Goal: Task Accomplishment & Management: Manage account settings

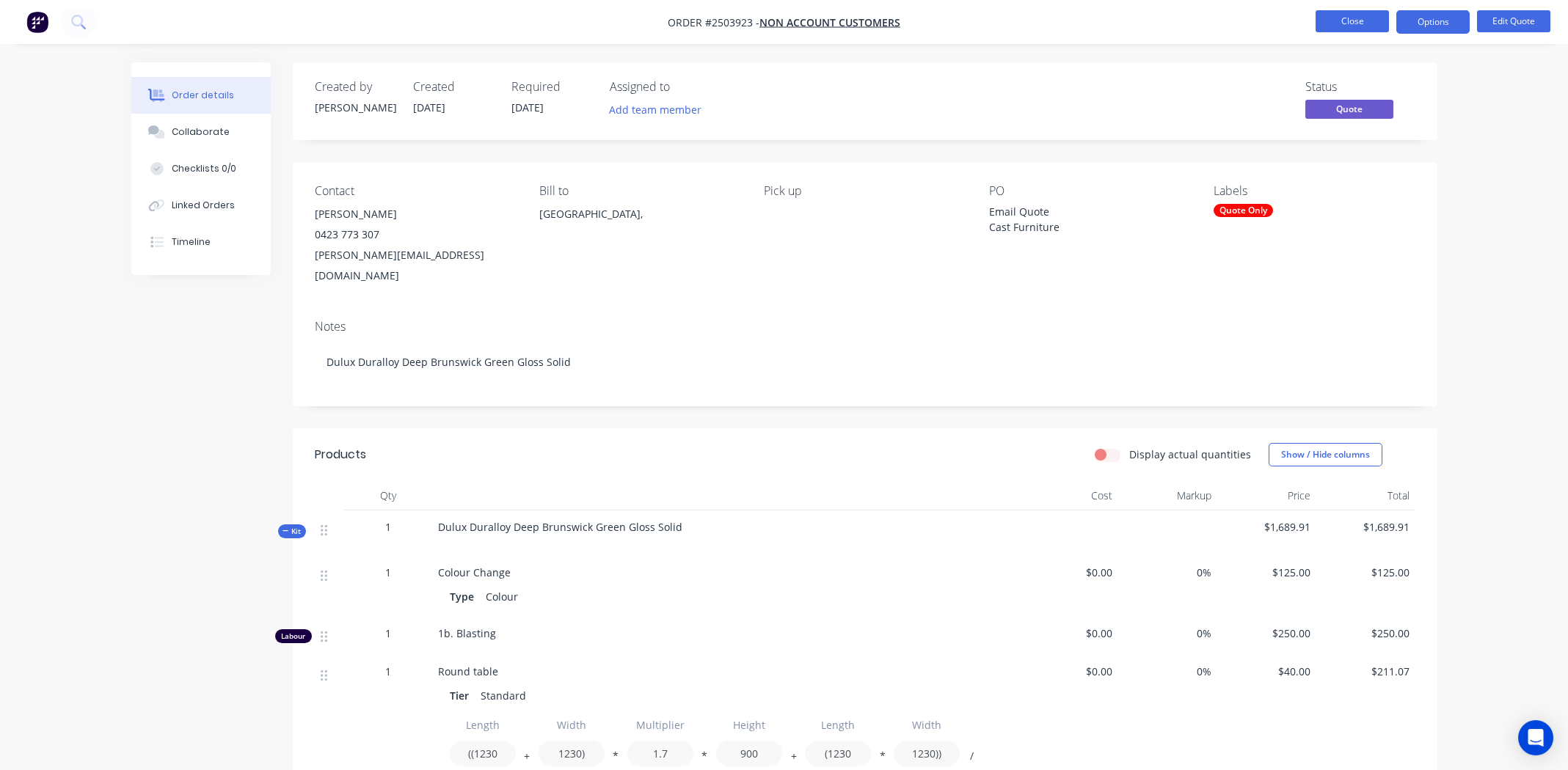
click at [1338, 21] on button "Close" at bounding box center [1351, 21] width 73 height 22
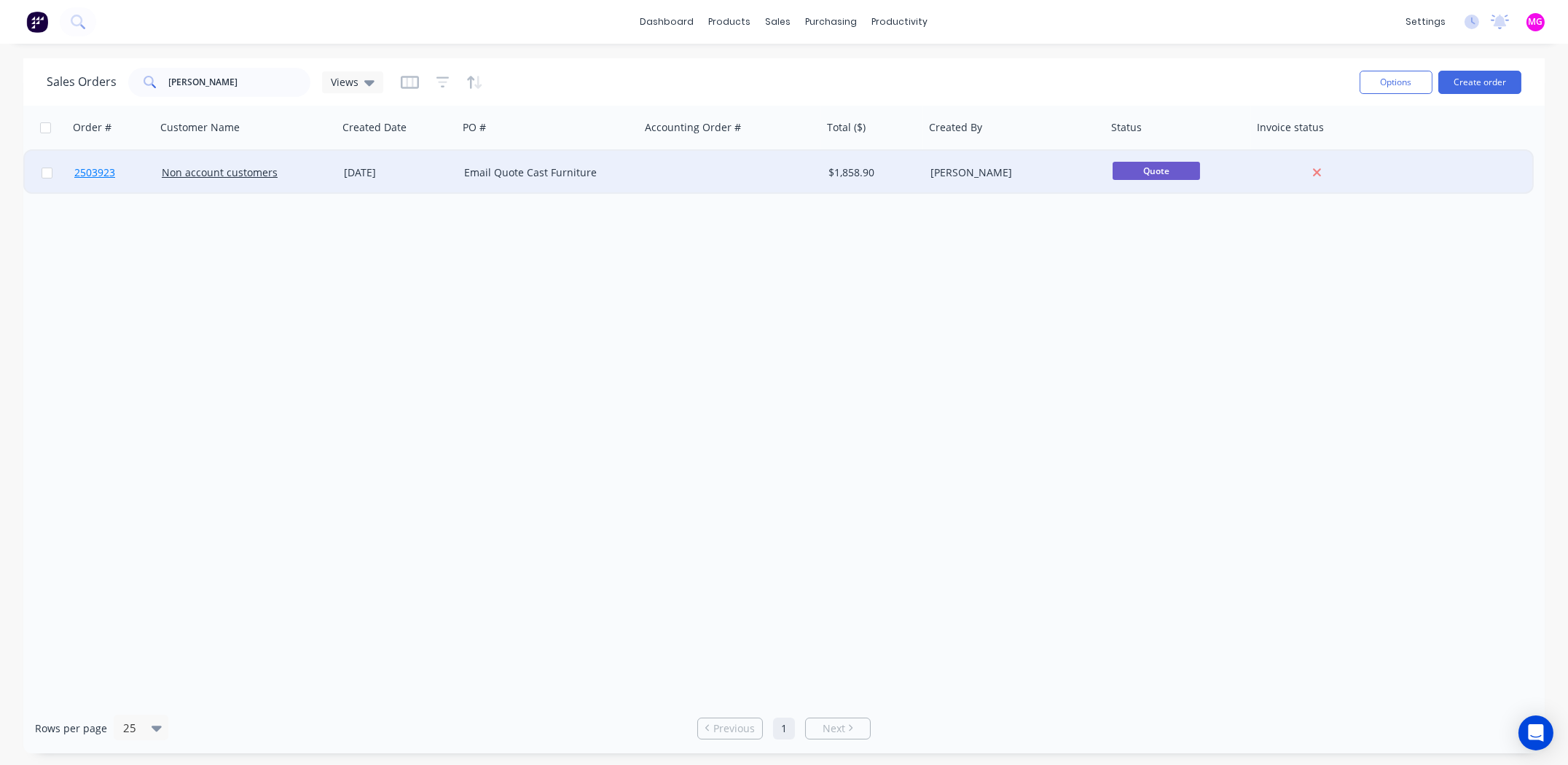
click at [84, 173] on span "2503923" at bounding box center [94, 172] width 41 height 14
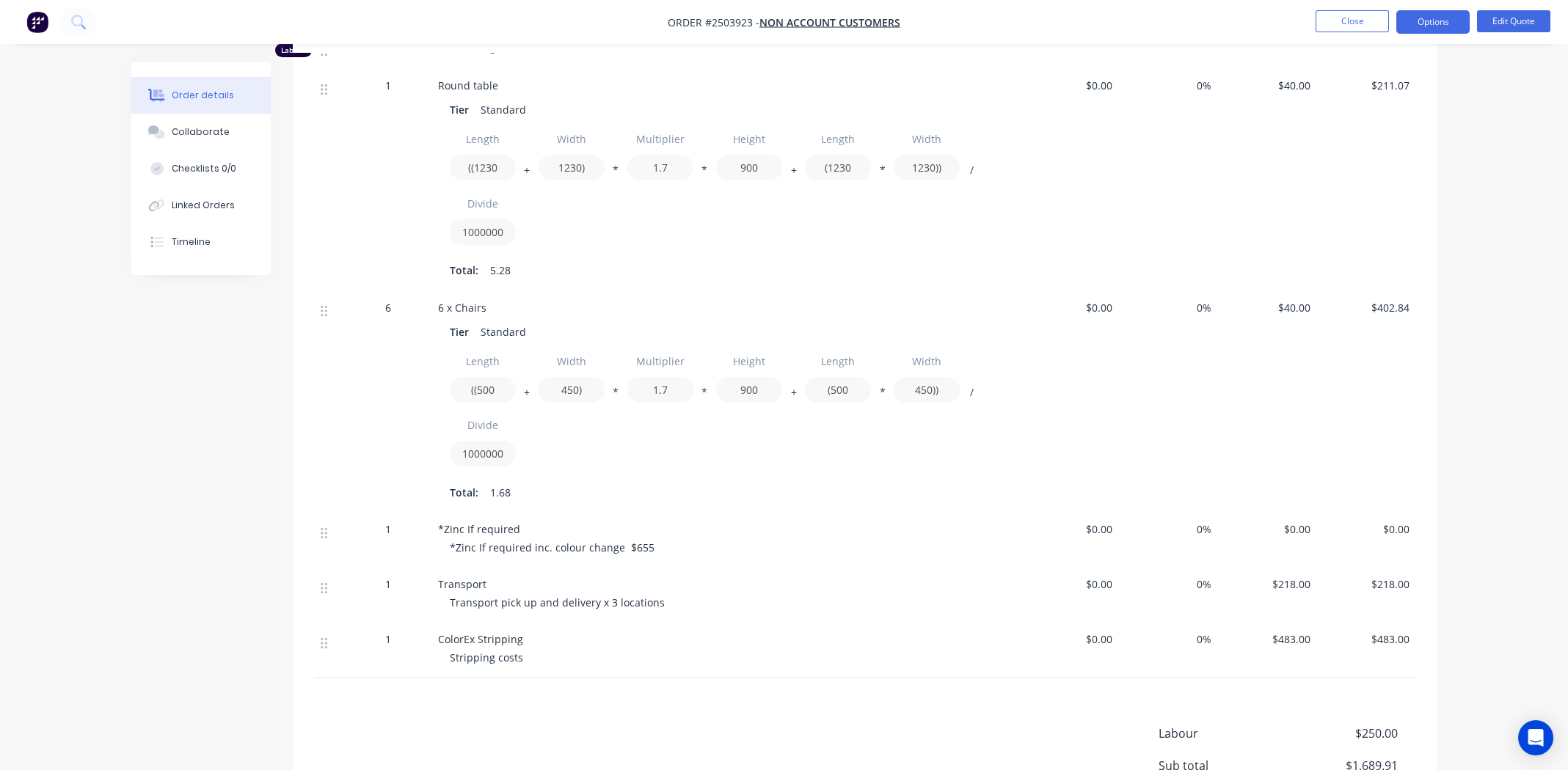
scroll to position [734, 0]
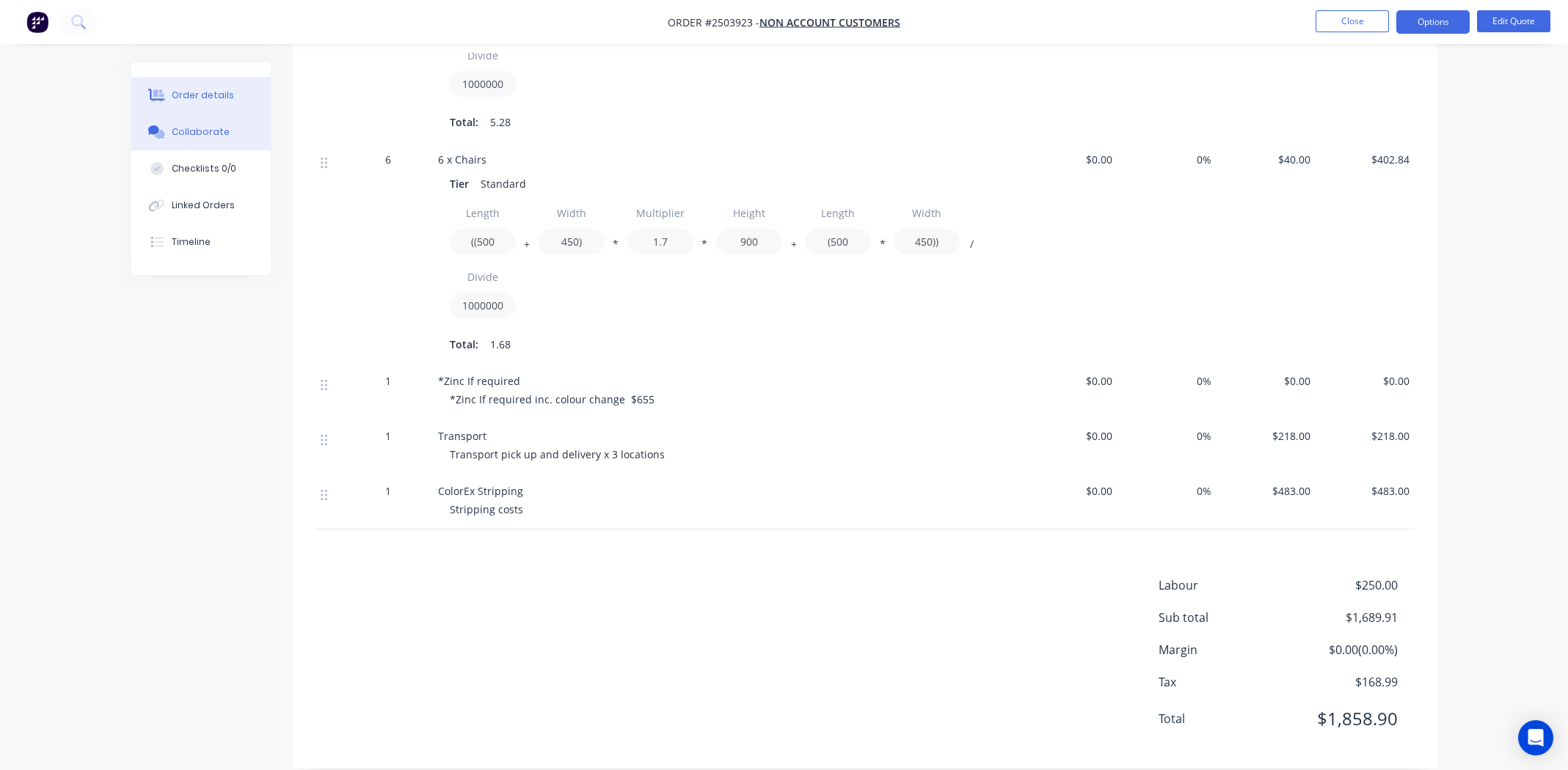
click at [219, 127] on div "Collaborate" at bounding box center [200, 132] width 58 height 13
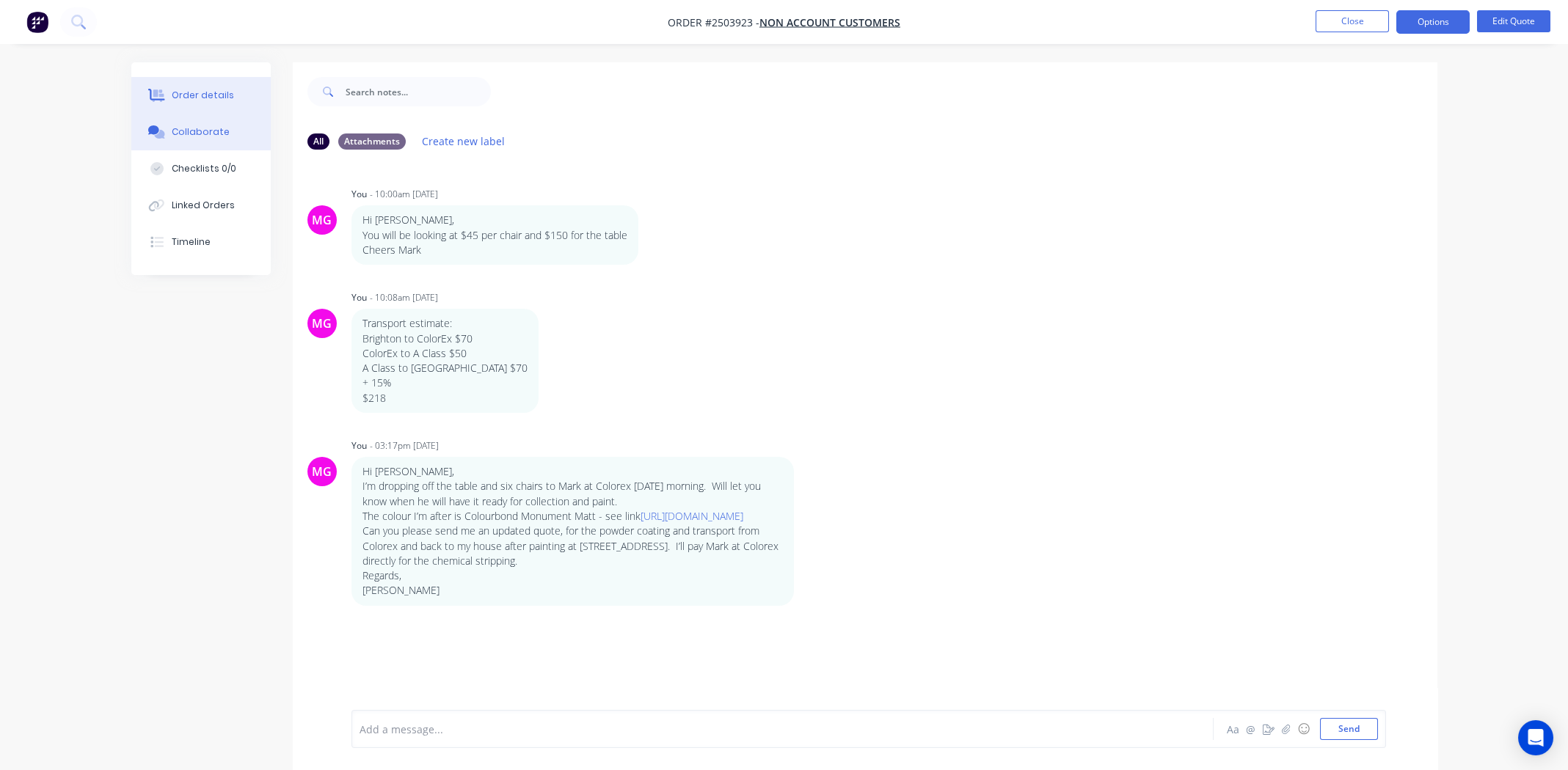
click at [191, 89] on div "Order details" at bounding box center [203, 95] width 63 height 13
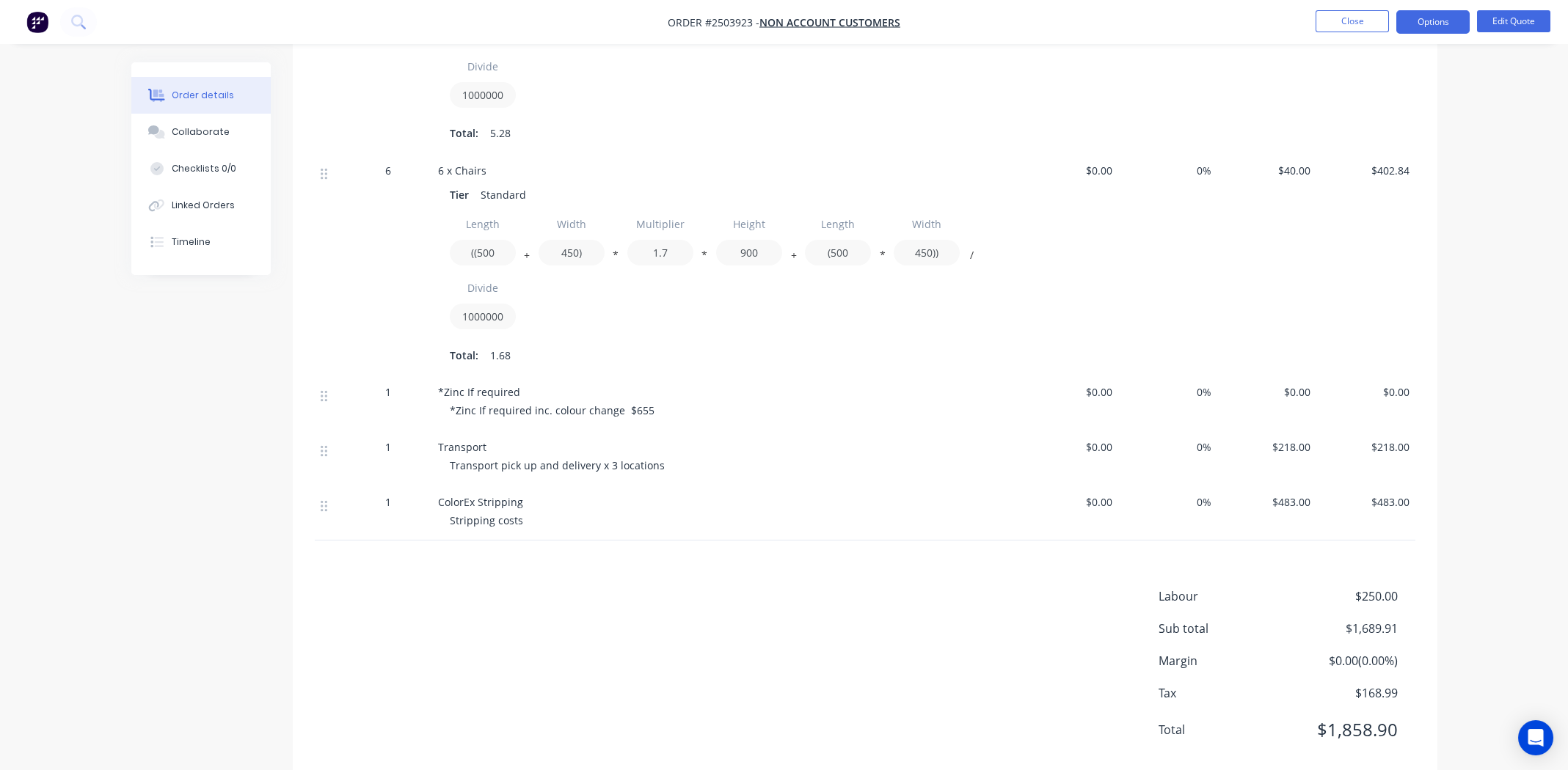
scroll to position [733, 0]
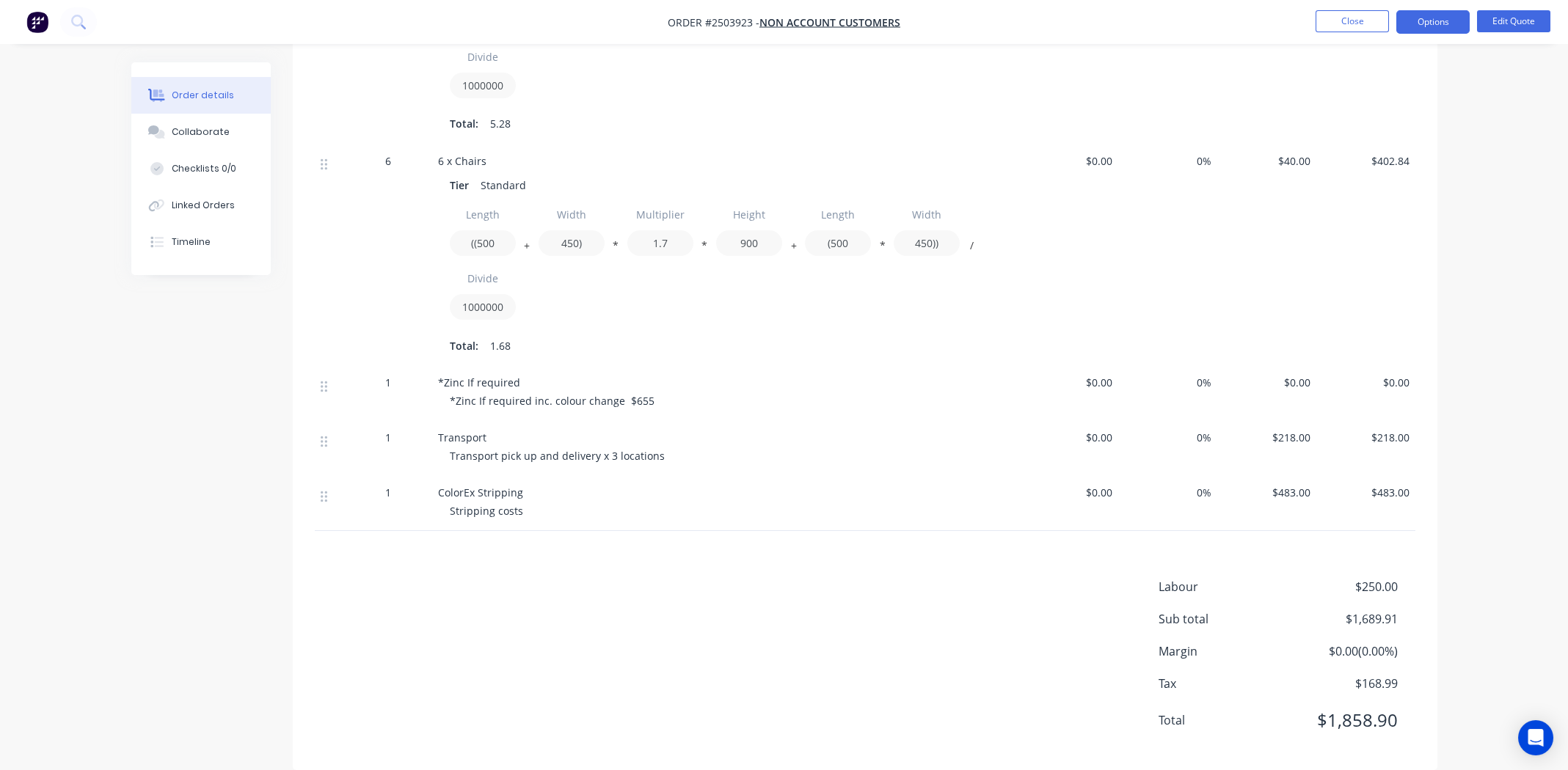
drag, startPoint x: 1287, startPoint y: 415, endPoint x: 1297, endPoint y: 438, distance: 25.1
click at [1287, 430] on span "$218.00" at bounding box center [1267, 438] width 87 height 15
click at [1524, 19] on button "Edit Quote" at bounding box center [1513, 21] width 73 height 22
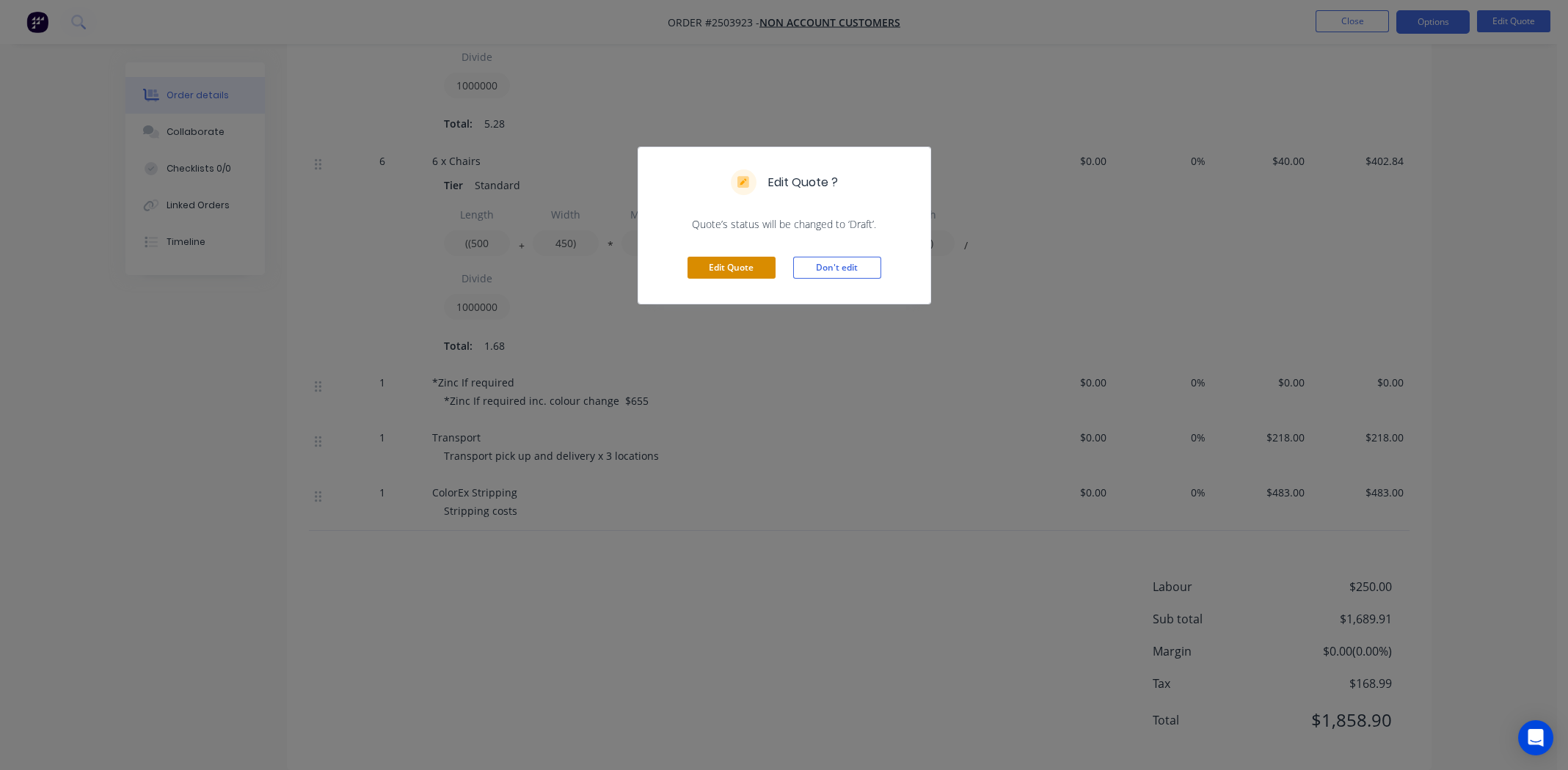
click at [753, 262] on button "Edit Quote" at bounding box center [731, 267] width 88 height 22
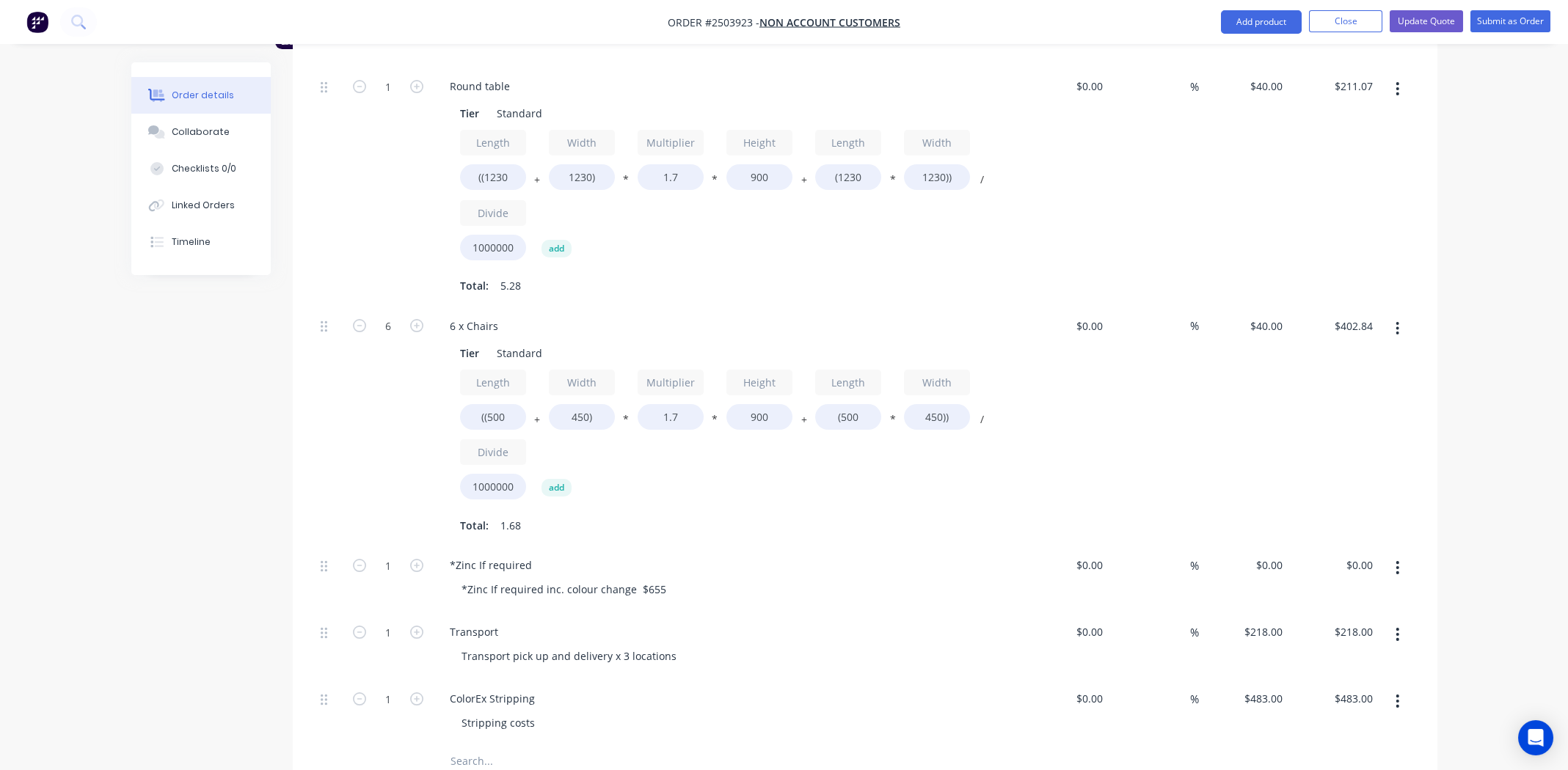
scroll to position [807, 0]
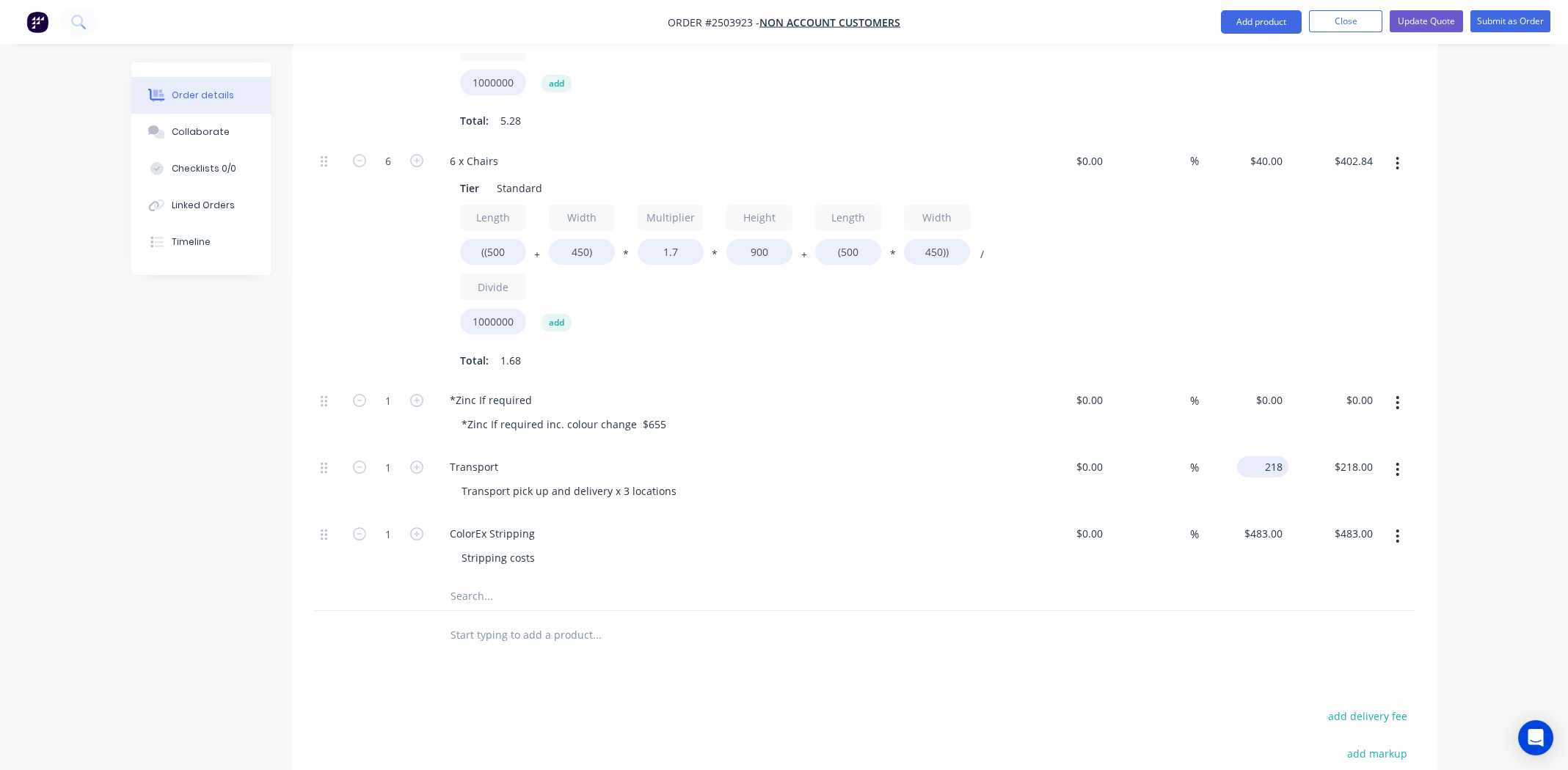
click at [1268, 457] on input "218" at bounding box center [1266, 467] width 46 height 21
click at [1272, 457] on input "218" at bounding box center [1266, 467] width 46 height 21
type input "$149.50"
click at [1169, 581] on div at bounding box center [864, 596] width 1101 height 30
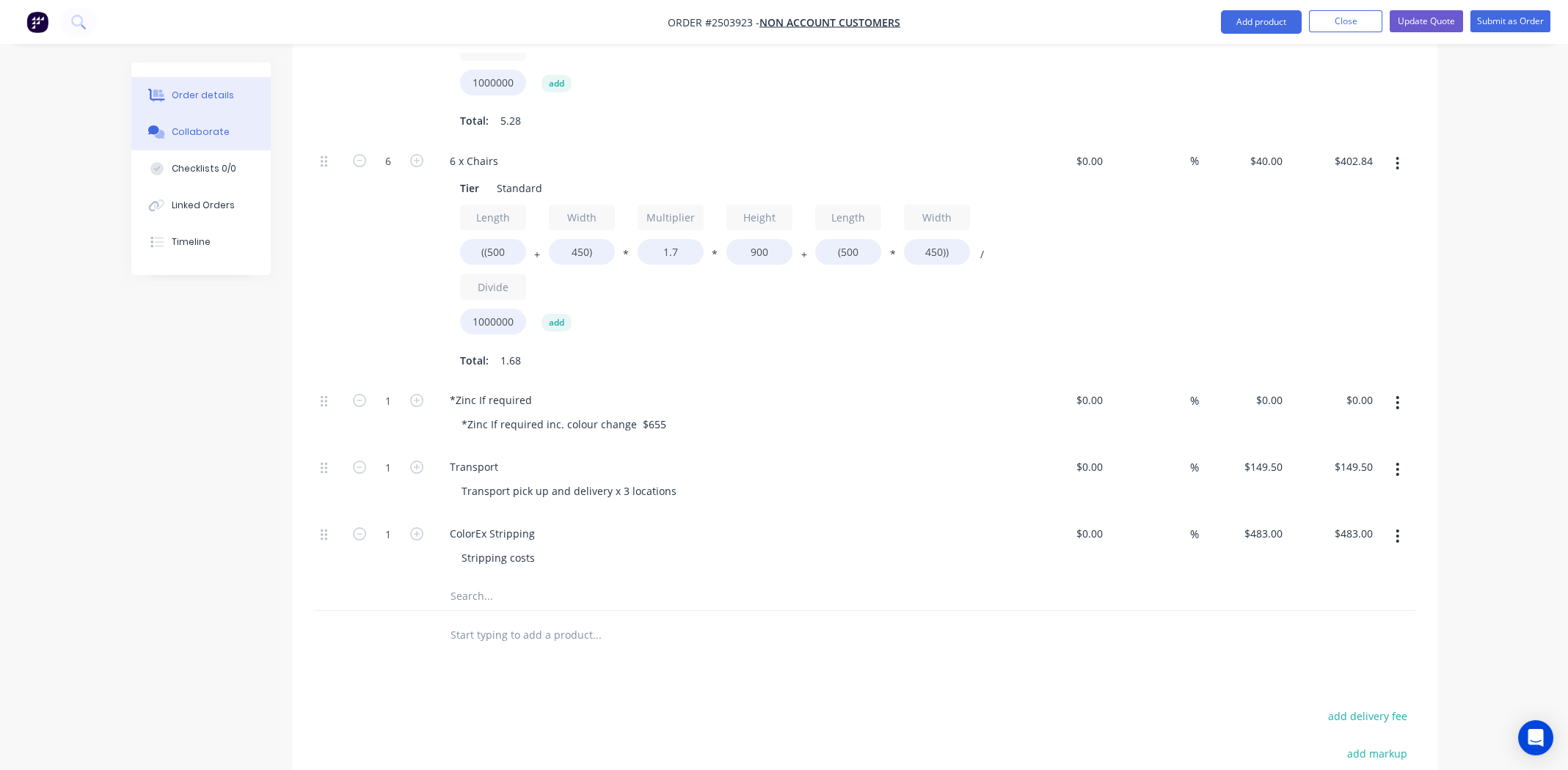
click at [222, 131] on div "Collaborate" at bounding box center [200, 132] width 58 height 13
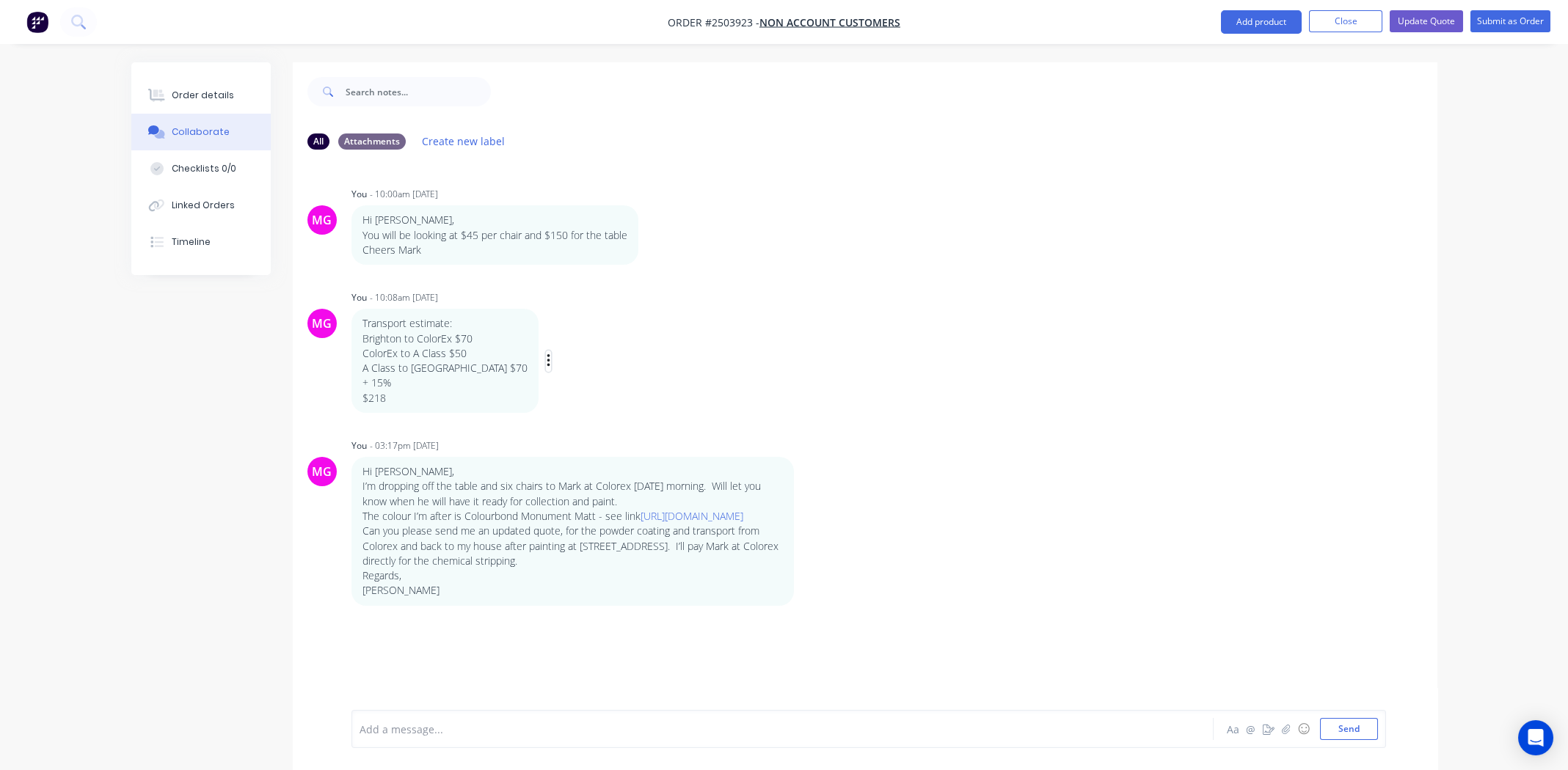
click at [547, 363] on icon "button" at bounding box center [549, 362] width 5 height 17
click at [556, 389] on button "Edit" at bounding box center [601, 387] width 92 height 24
click at [463, 700] on span "A Class to Brighton $70" at bounding box center [446, 702] width 173 height 14
click at [687, 709] on div "+ 15%" at bounding box center [742, 717] width 764 height 15
click at [461, 702] on span "A Class to Brighton $80" at bounding box center [446, 702] width 173 height 14
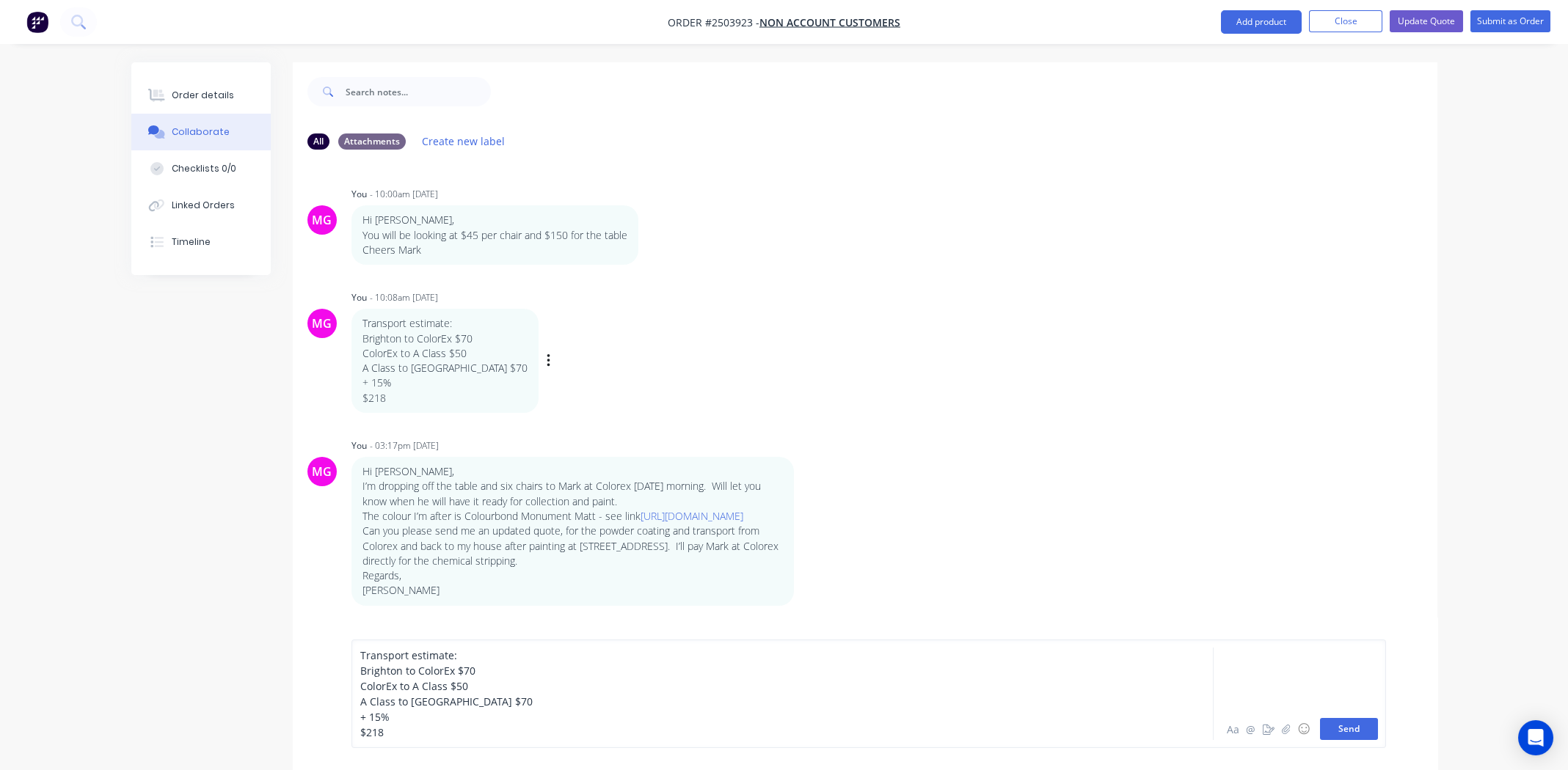
click at [1344, 729] on button "Send" at bounding box center [1349, 728] width 58 height 22
click at [473, 736] on div at bounding box center [742, 729] width 764 height 15
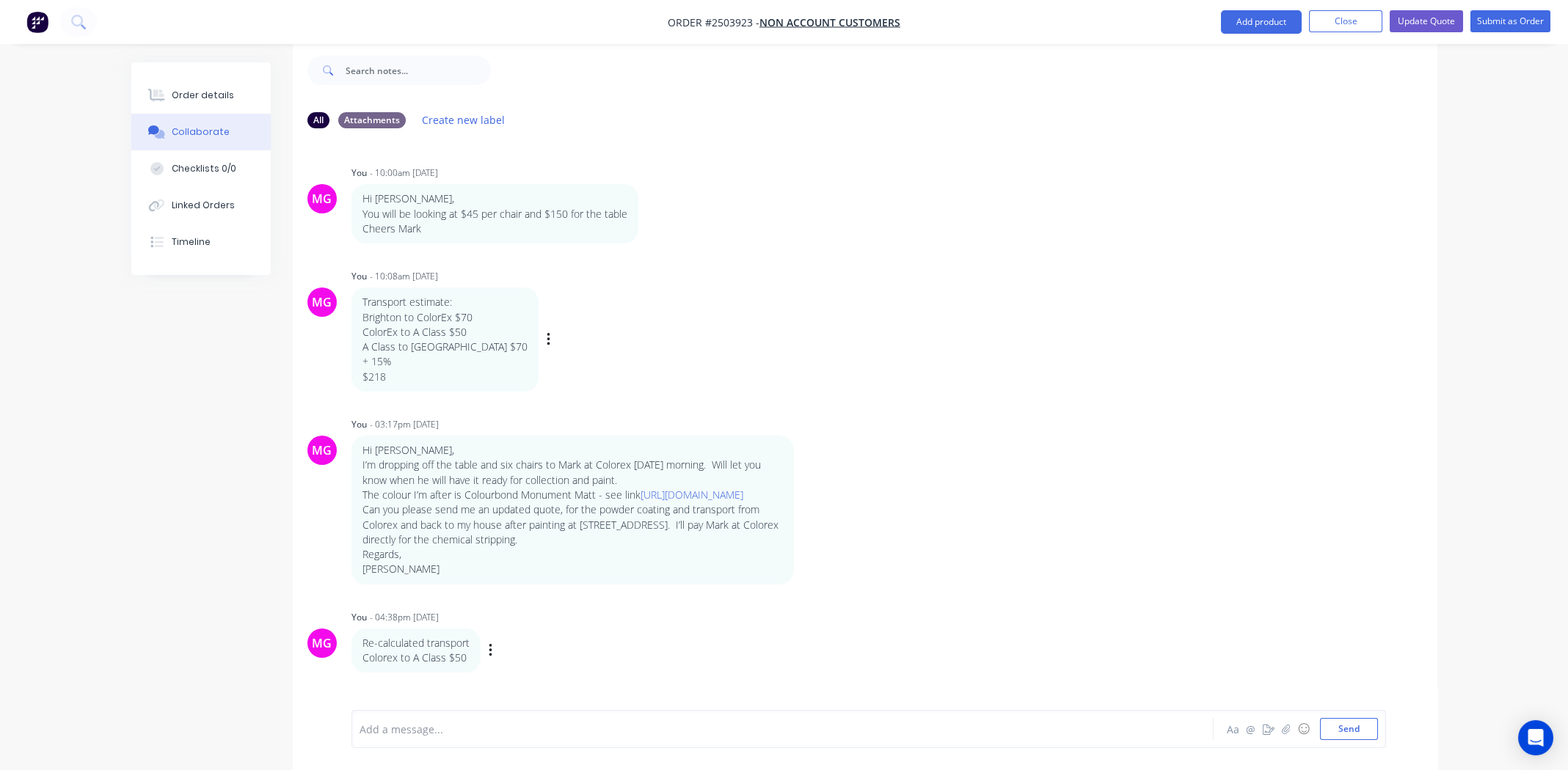
click at [499, 661] on div "Re-calculated transport Colorex to A Class $50 Labels Edit Delete" at bounding box center [580, 650] width 459 height 45
click at [492, 657] on icon "button" at bounding box center [490, 650] width 3 height 13
click at [527, 646] on button "Edit" at bounding box center [543, 632] width 92 height 24
drag, startPoint x: 408, startPoint y: 731, endPoint x: 349, endPoint y: 689, distance: 72.4
click at [349, 689] on div "Re-calculated transport Colorex to A Class $50 A Class to Brighton $80 +15% = A…" at bounding box center [864, 709] width 1144 height 122
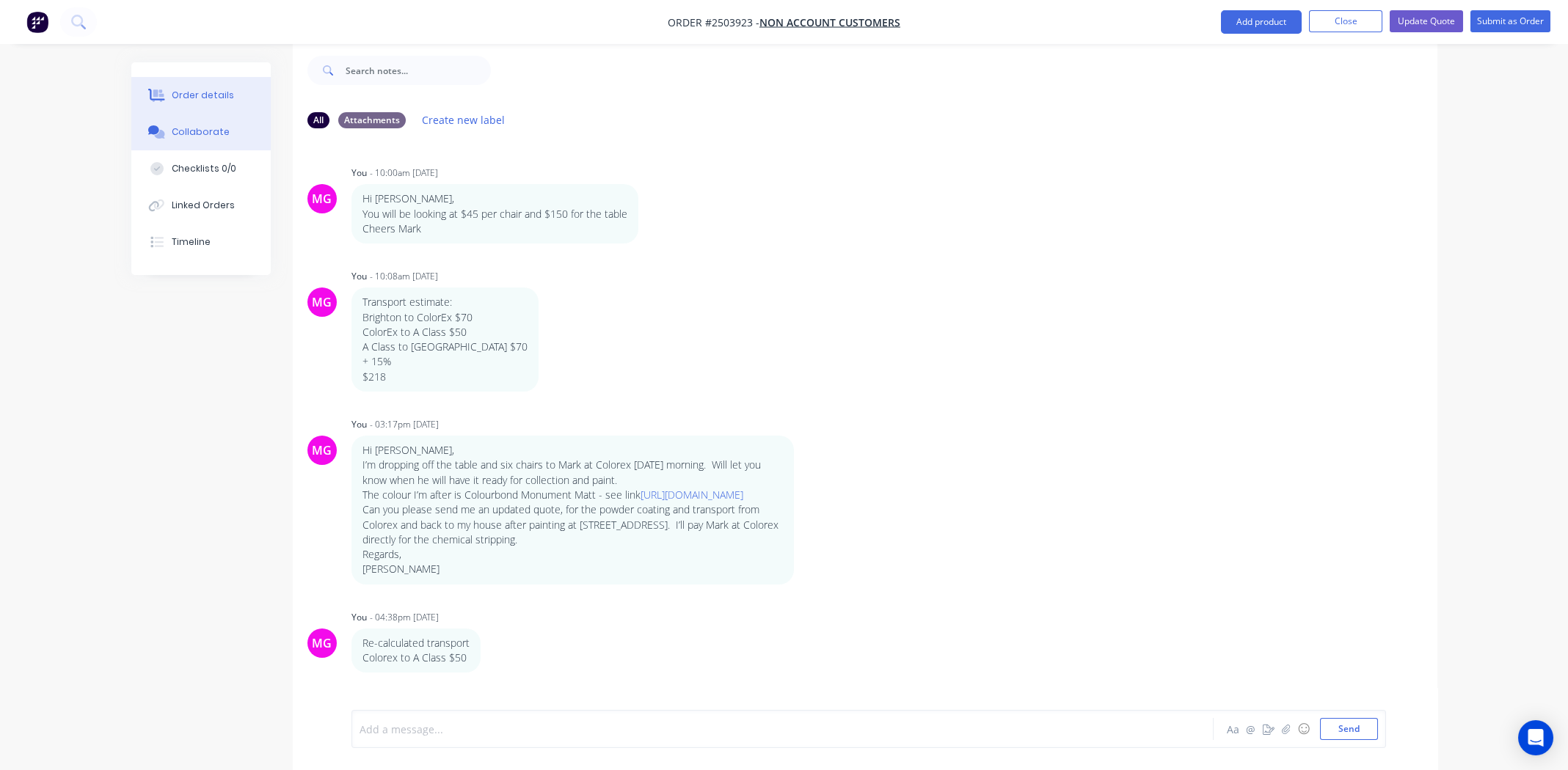
click at [198, 96] on div "Order details" at bounding box center [203, 95] width 63 height 13
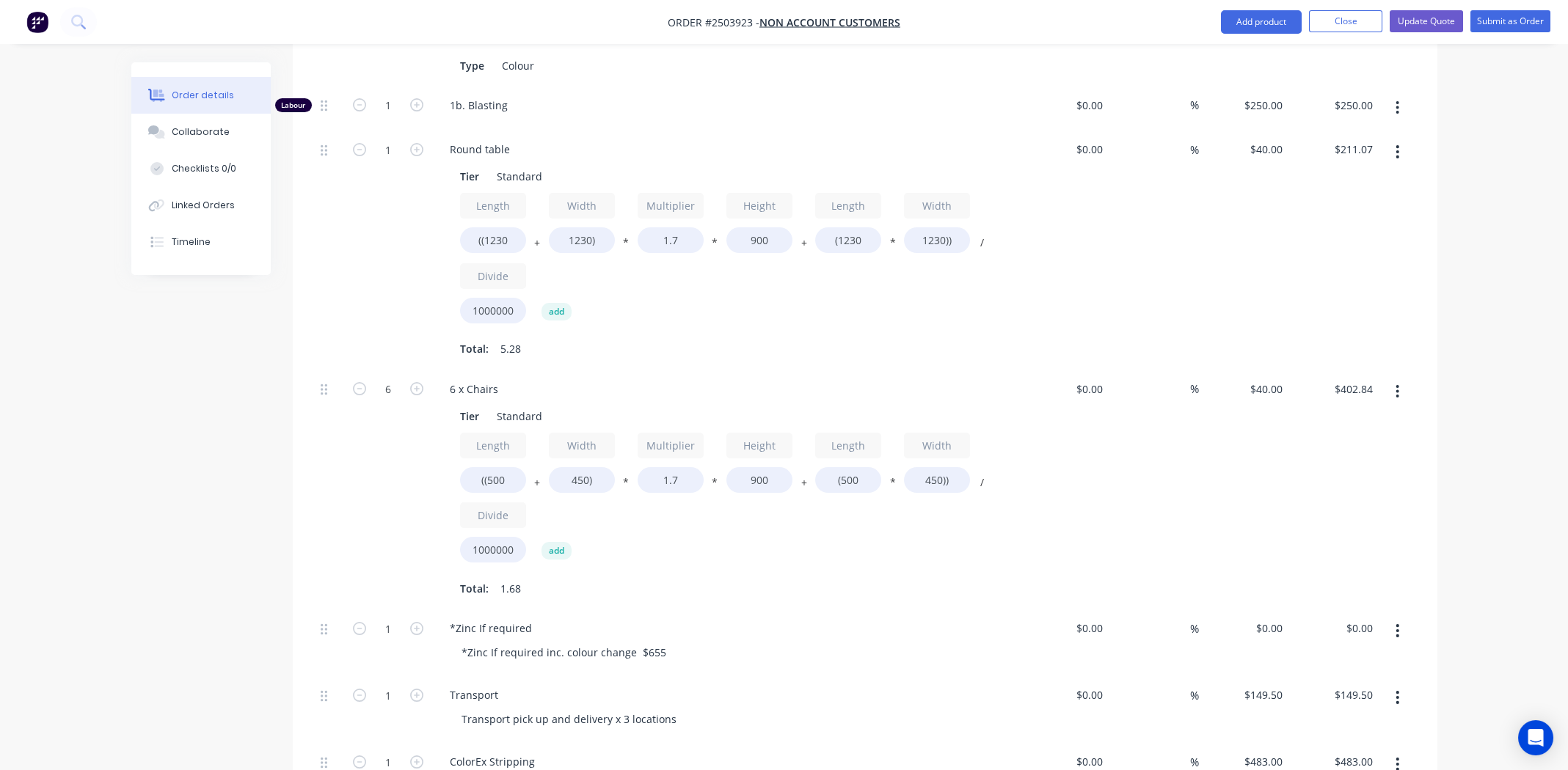
scroll to position [755, 0]
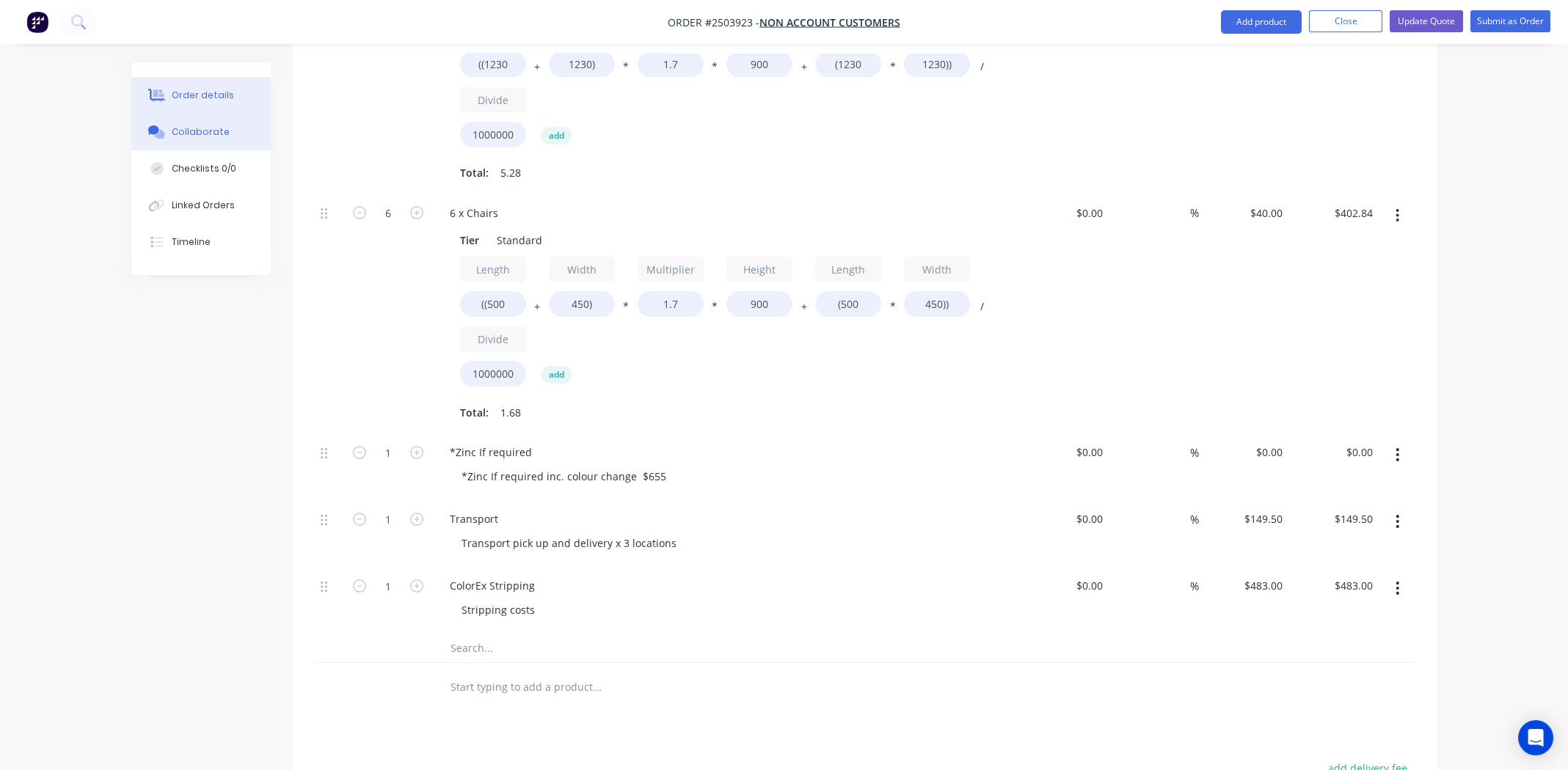
click at [176, 131] on div "Collaborate" at bounding box center [200, 132] width 58 height 13
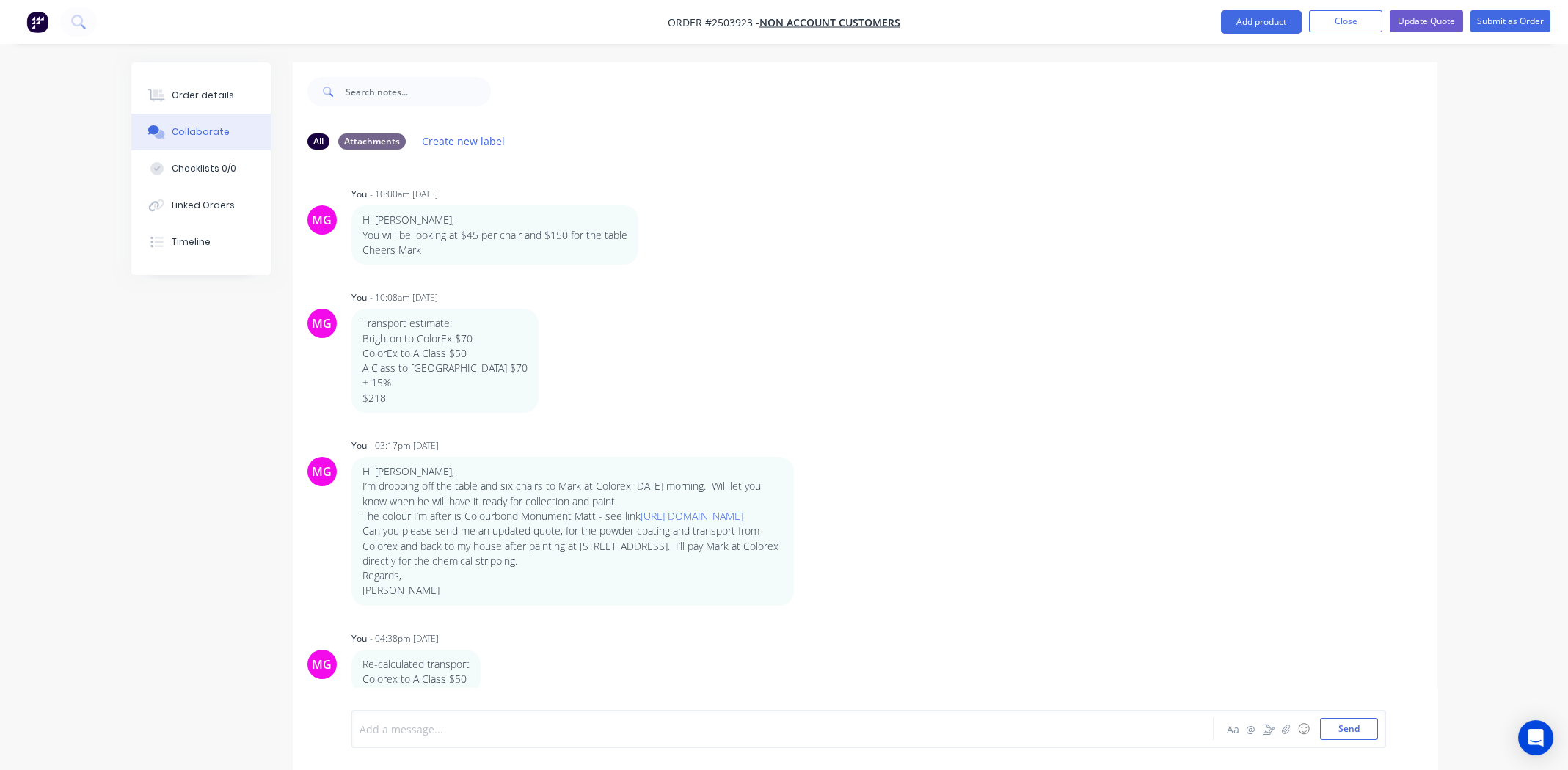
paste div
click at [200, 88] on div "Order details" at bounding box center [203, 95] width 63 height 13
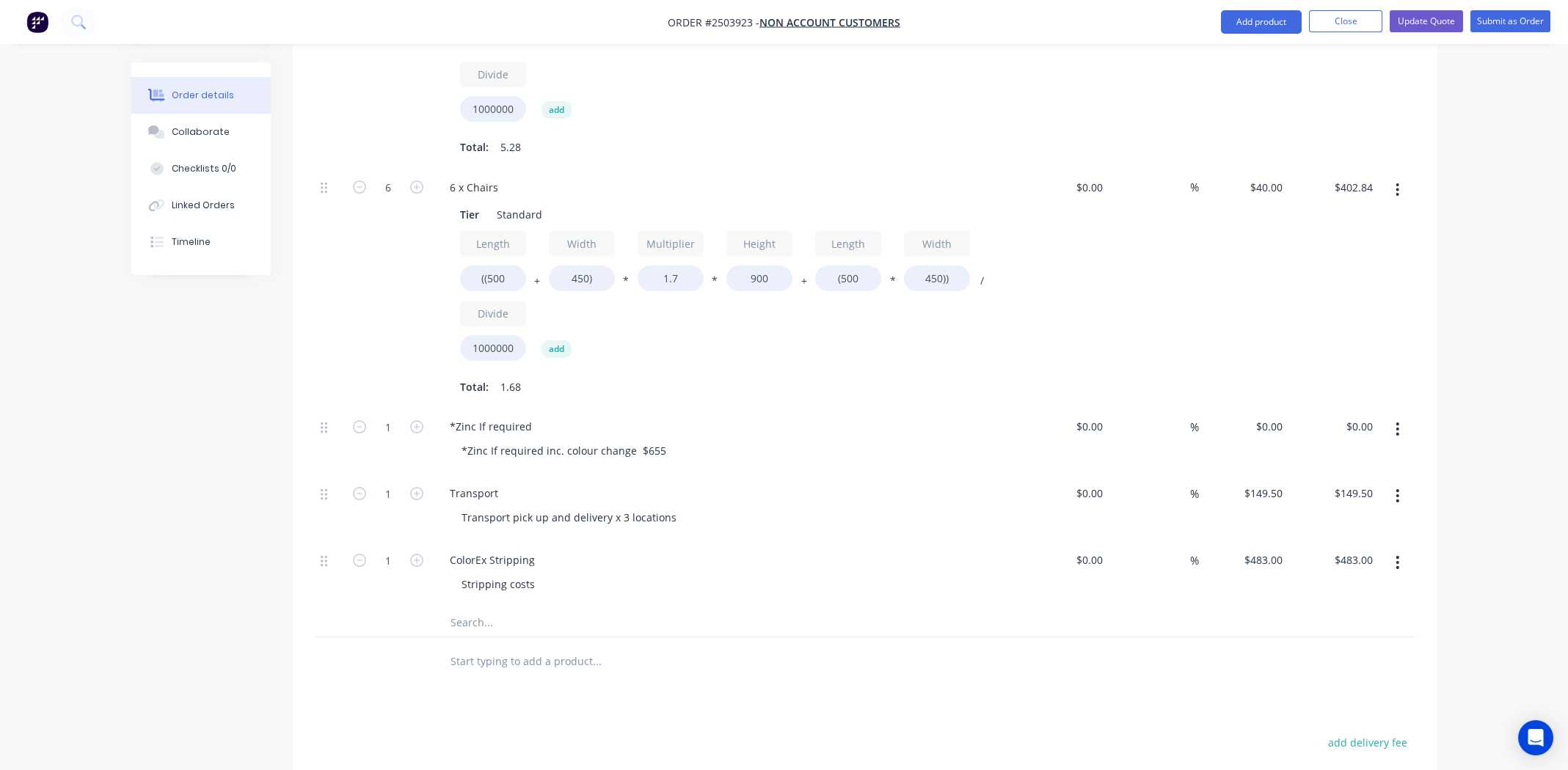
scroll to position [807, 0]
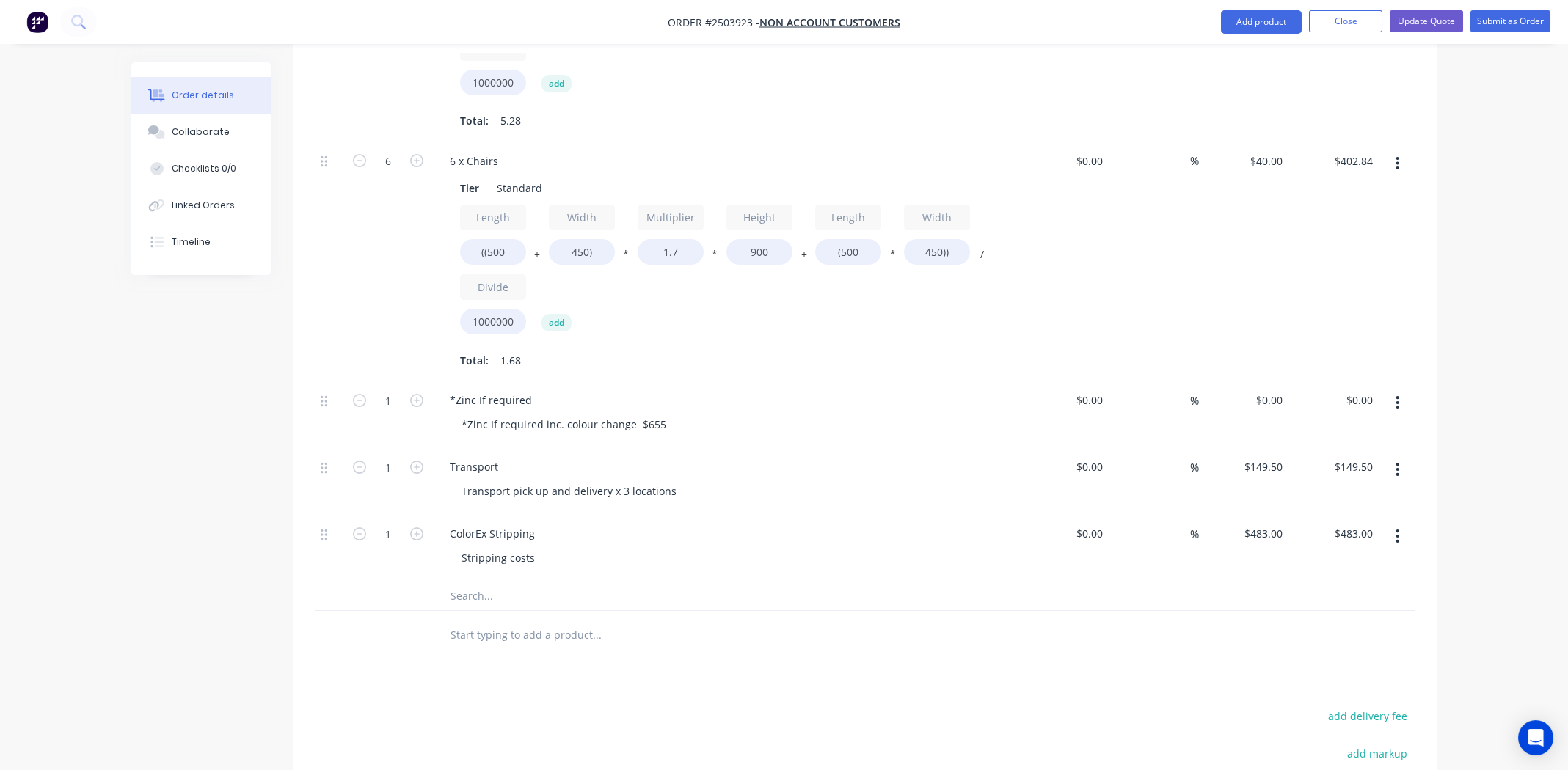
click at [1399, 528] on icon "button" at bounding box center [1398, 535] width 4 height 16
click at [1368, 652] on div "Delete" at bounding box center [1346, 663] width 113 height 21
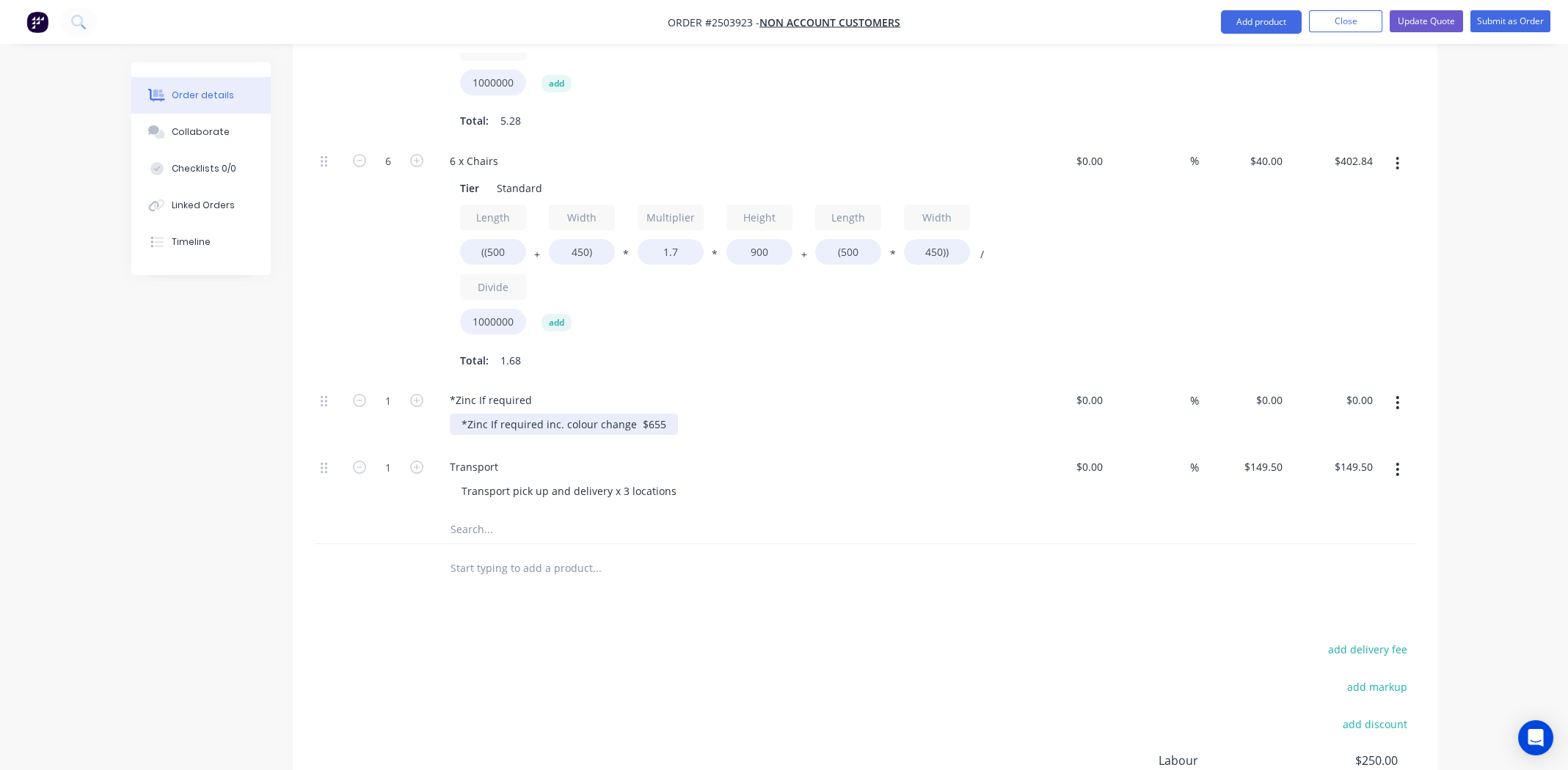
click at [634, 414] on div "*Zinc If required inc. colour change $655" at bounding box center [564, 424] width 228 height 21
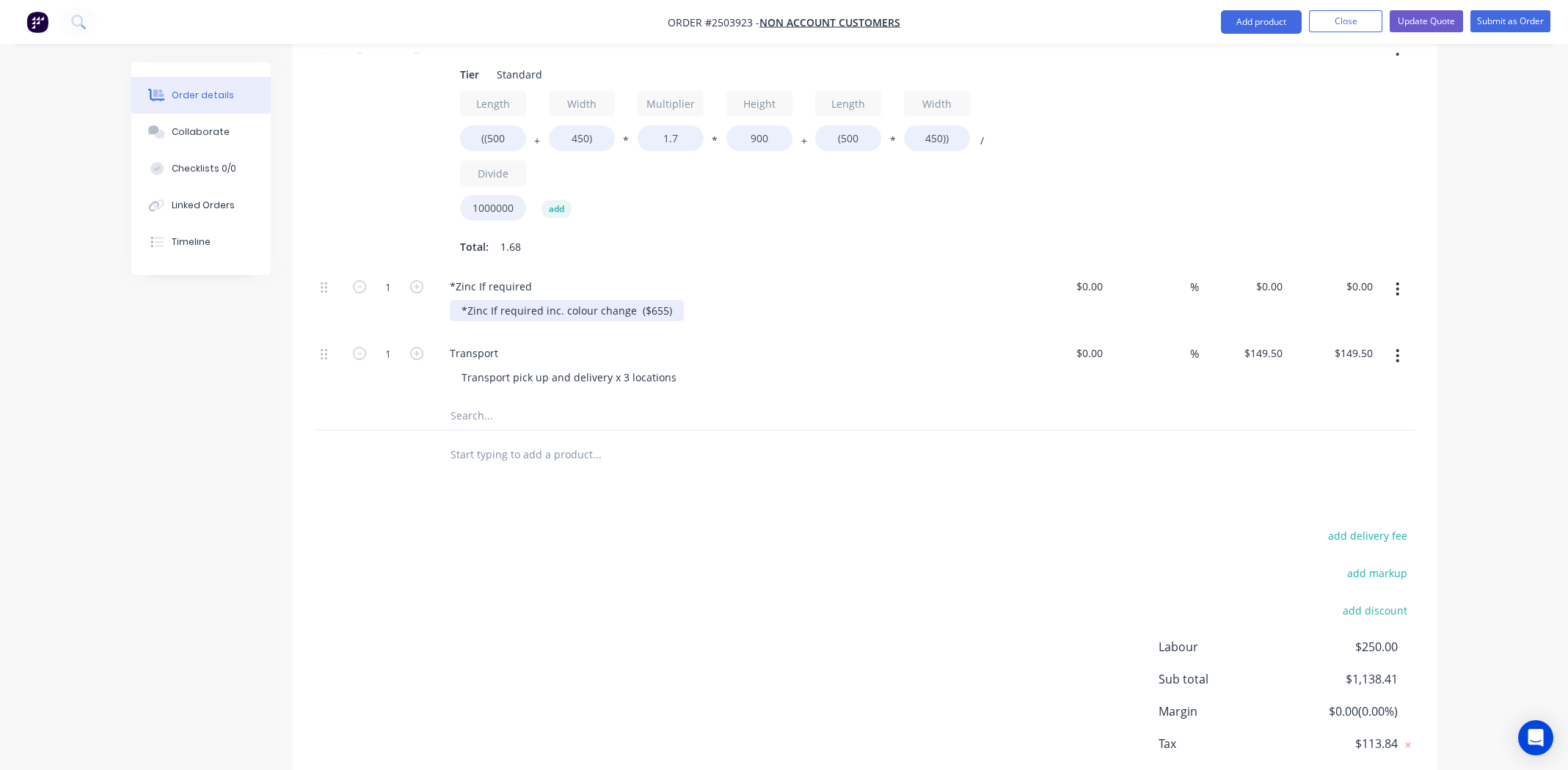
scroll to position [960, 0]
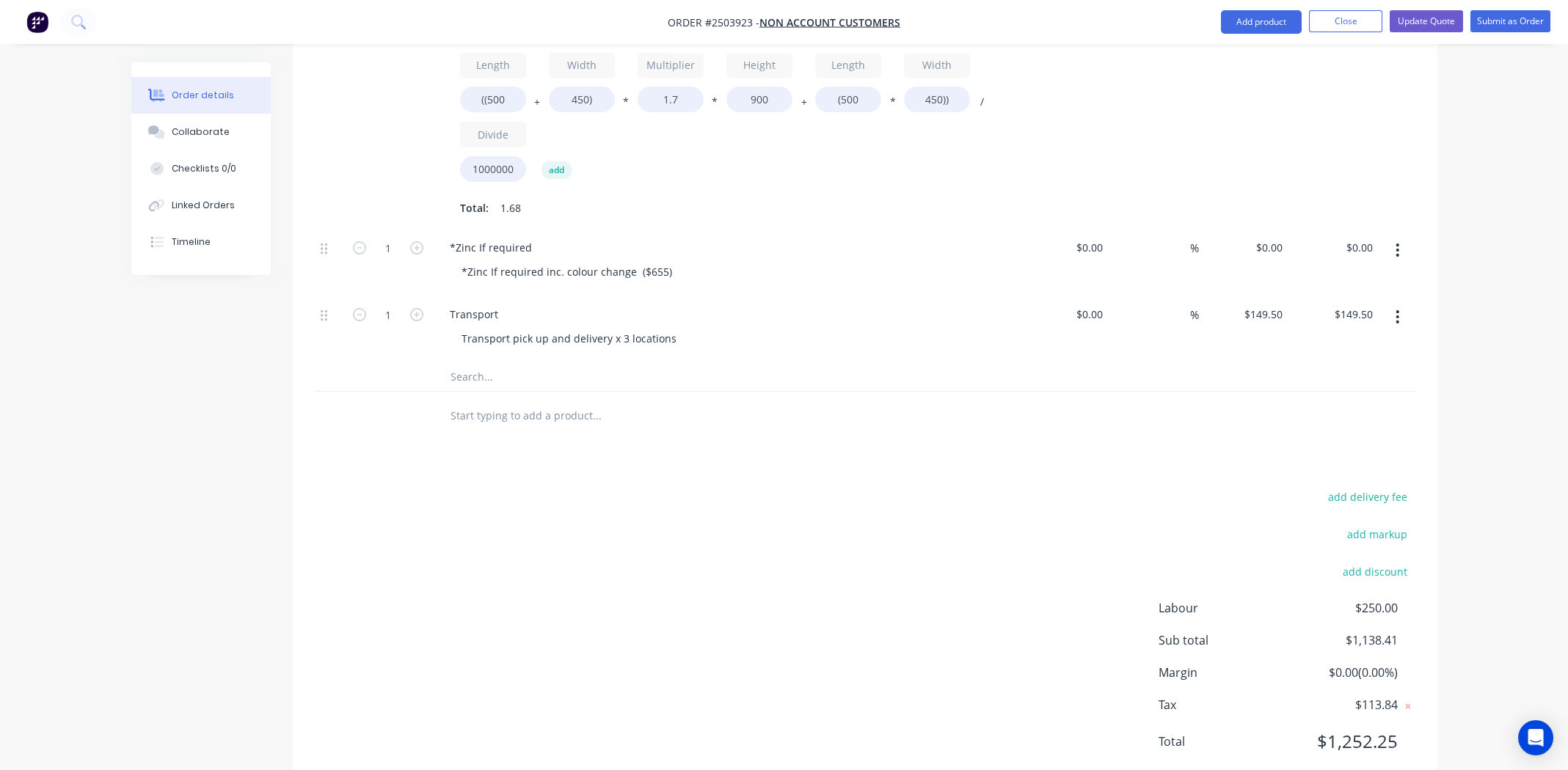
click at [879, 612] on div "add delivery fee add markup add discount Labour $250.00 Sub total $1,138.41 Mar…" at bounding box center [864, 628] width 1101 height 283
click at [1424, 23] on button "Update Quote" at bounding box center [1426, 21] width 73 height 22
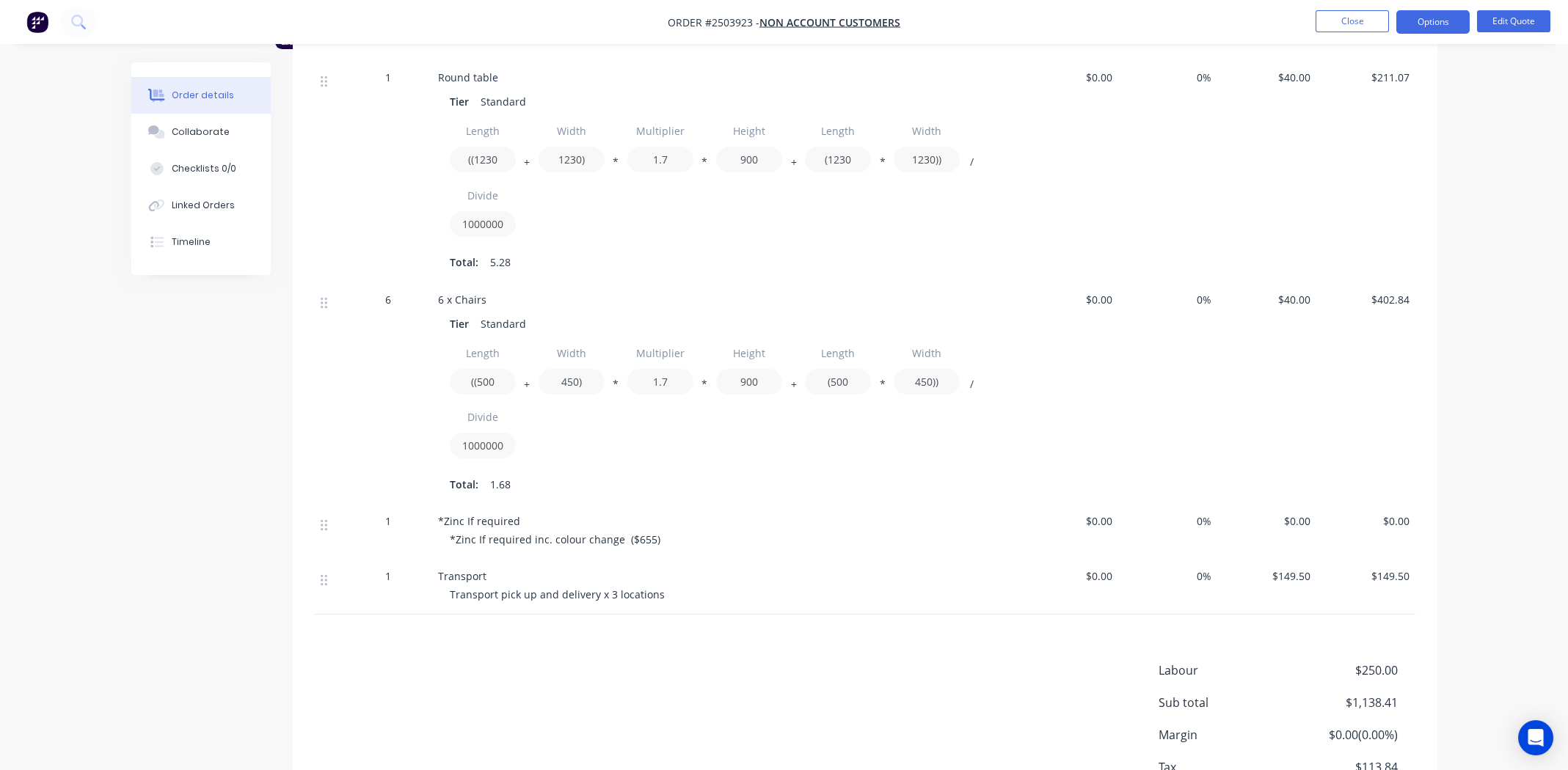
scroll to position [680, 0]
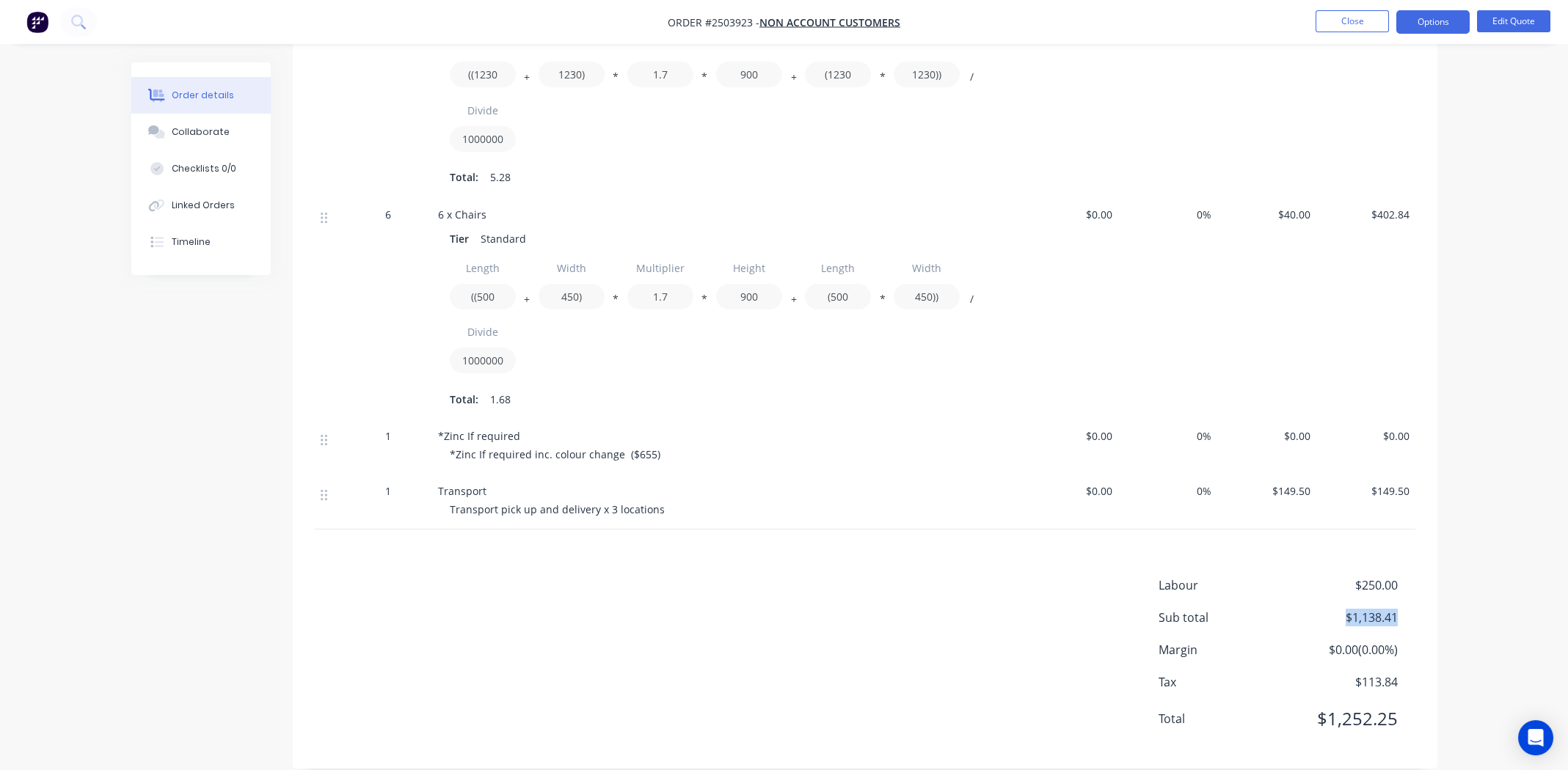
drag, startPoint x: 1393, startPoint y: 595, endPoint x: 1340, endPoint y: 600, distance: 53.2
click at [1340, 609] on span "$1,138.41" at bounding box center [1343, 617] width 108 height 18
copy span "$1,138.41"
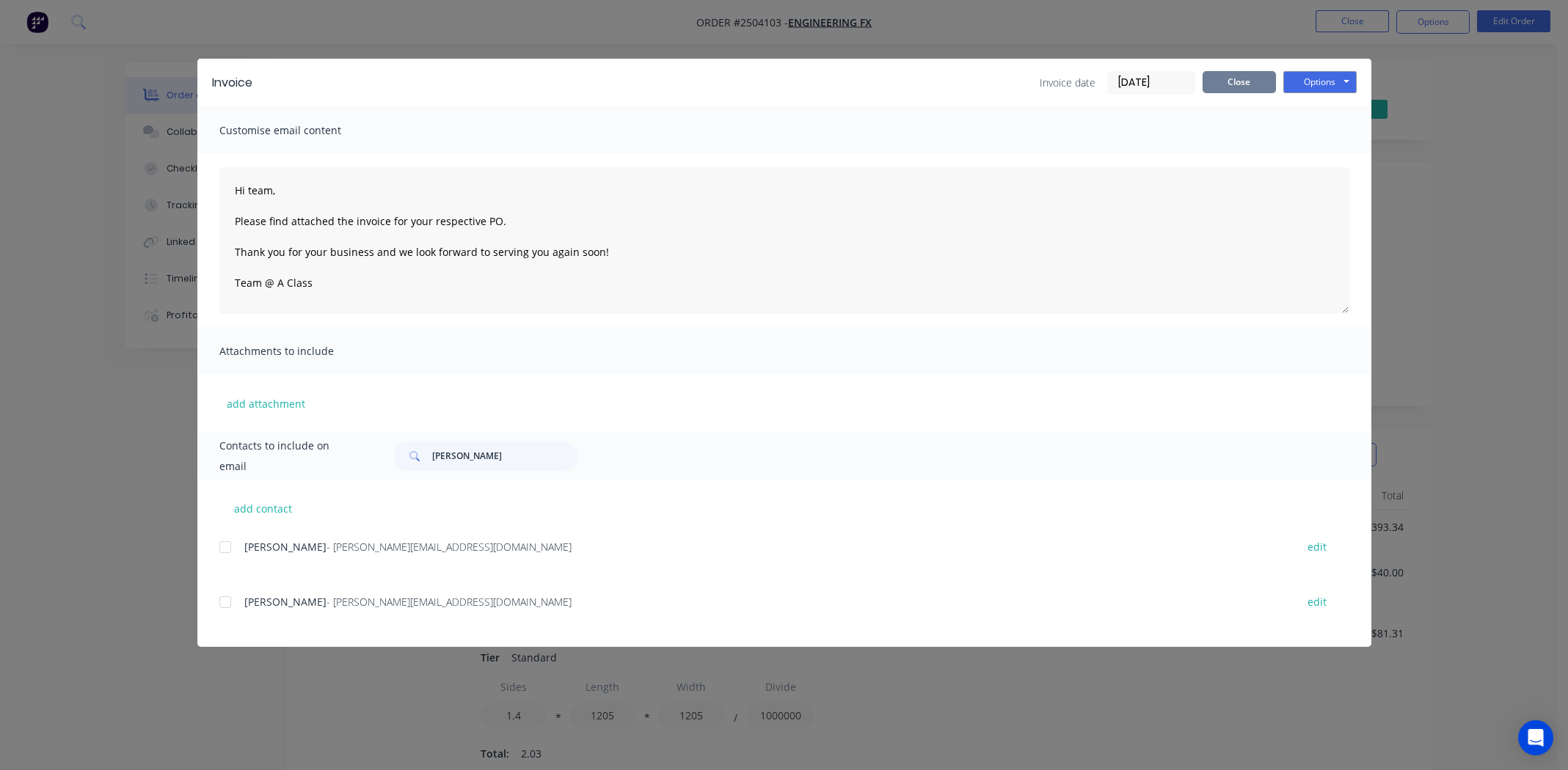
click at [1229, 82] on button "Close" at bounding box center [1238, 82] width 73 height 22
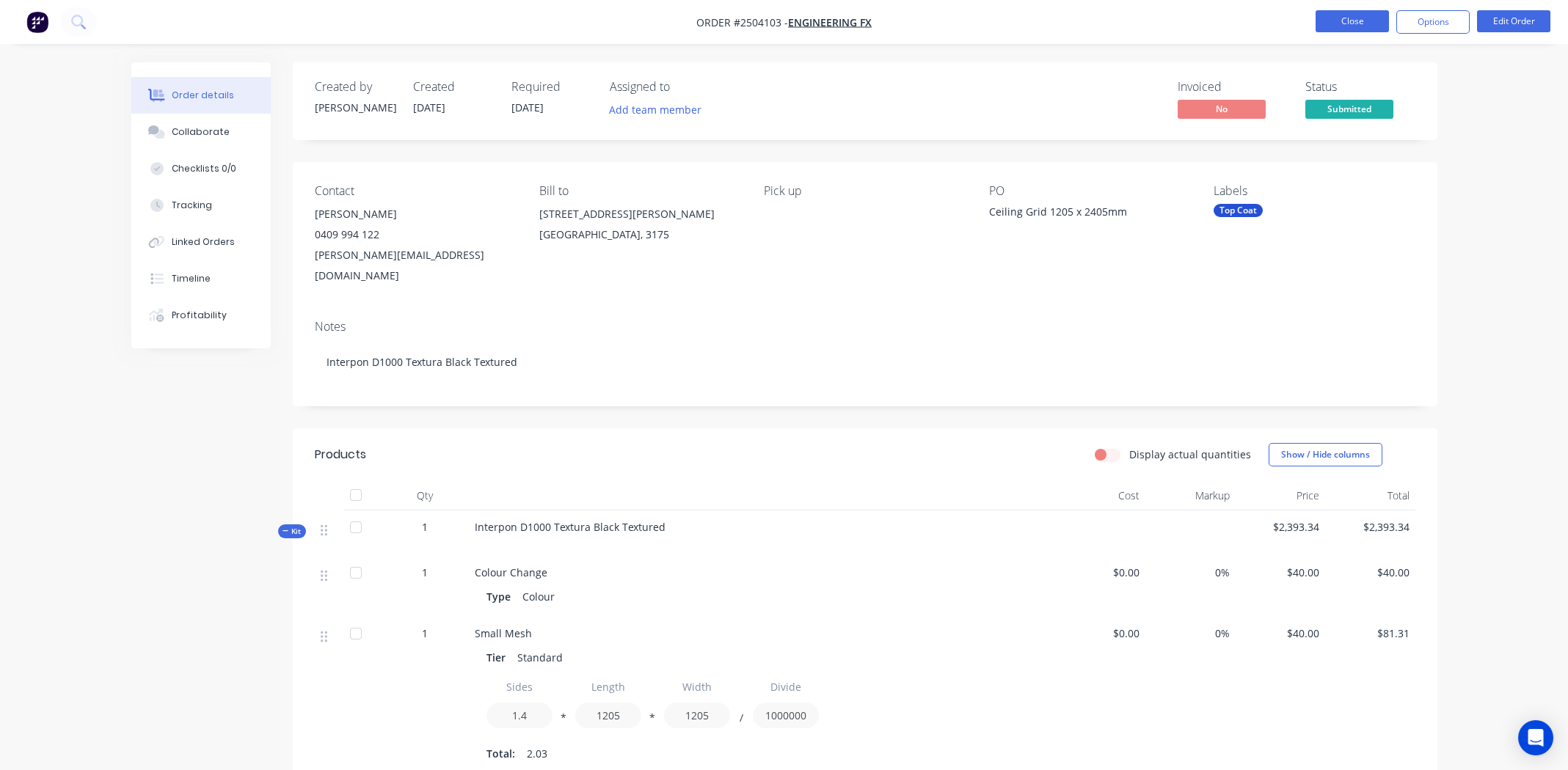
click at [1368, 25] on button "Close" at bounding box center [1351, 21] width 73 height 22
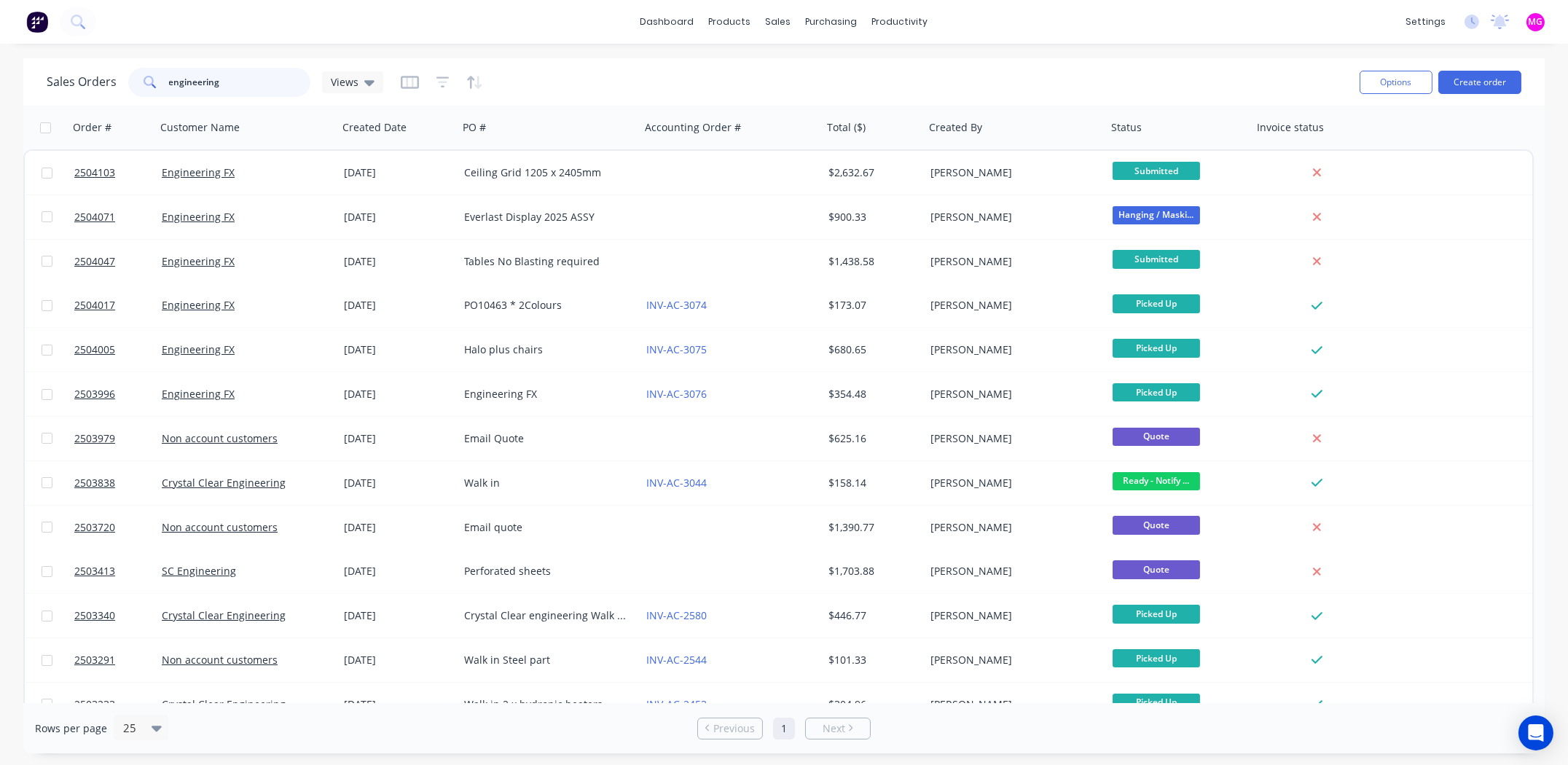
click at [260, 87] on input "engineering" at bounding box center [239, 82] width 142 height 29
paste input "Thomas Bassett"
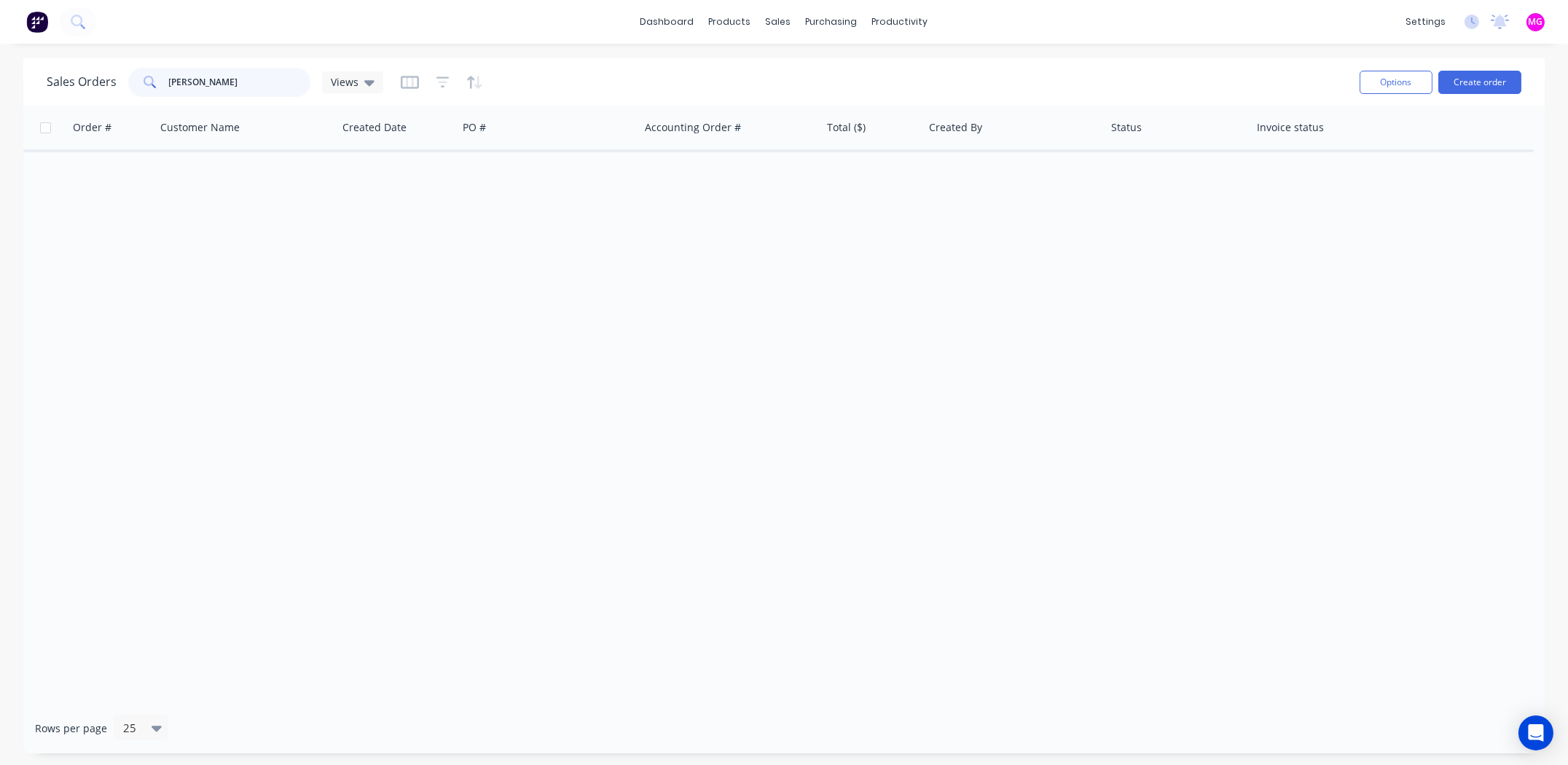
drag, startPoint x: 201, startPoint y: 78, endPoint x: 261, endPoint y: 84, distance: 60.3
click at [201, 79] on input "Thomas Bassett" at bounding box center [239, 82] width 142 height 29
type input "[PERSON_NAME]"
